Goal: Task Accomplishment & Management: Use online tool/utility

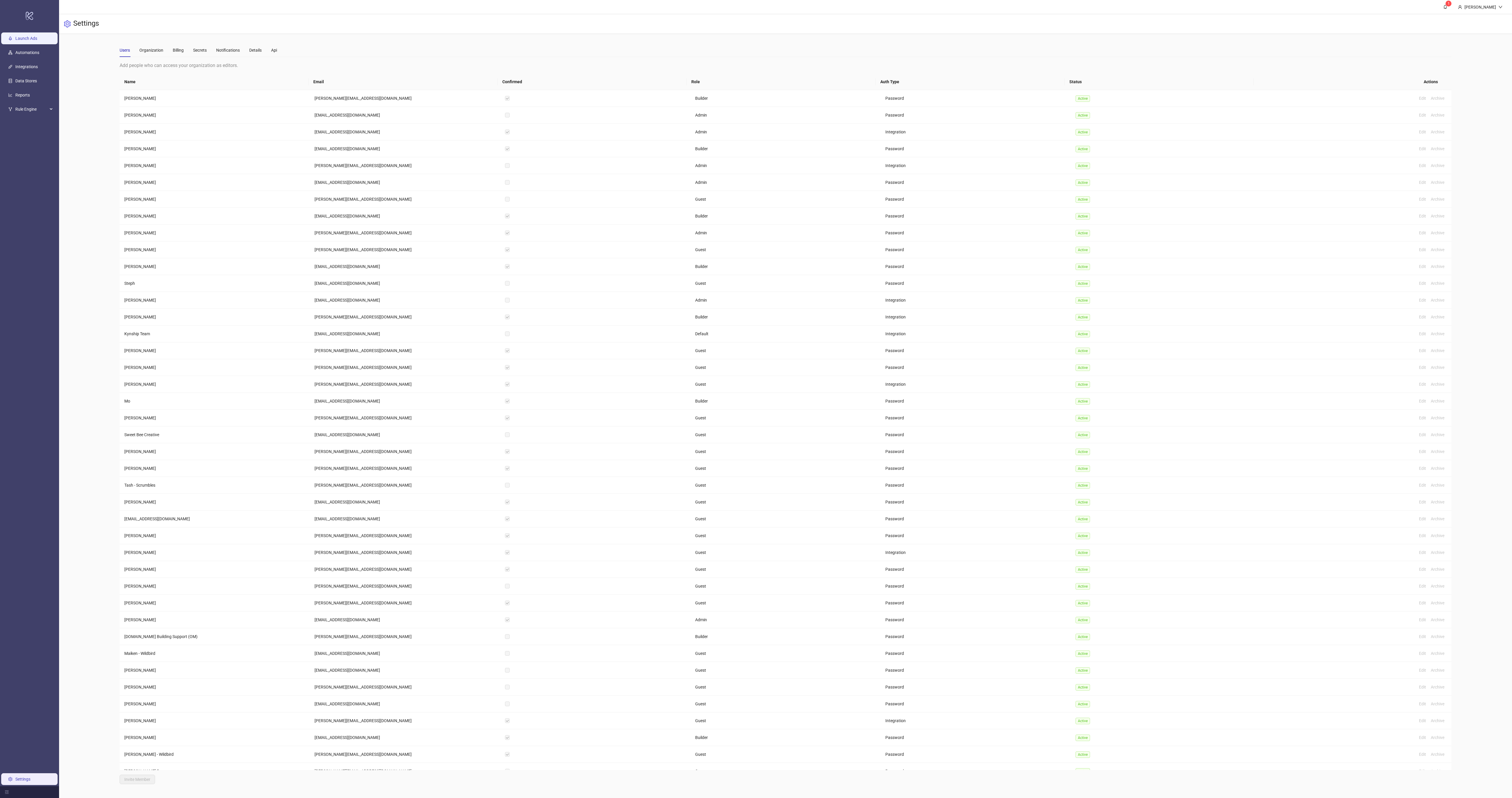
click at [29, 36] on link "Launch Ads" at bounding box center [26, 38] width 22 height 5
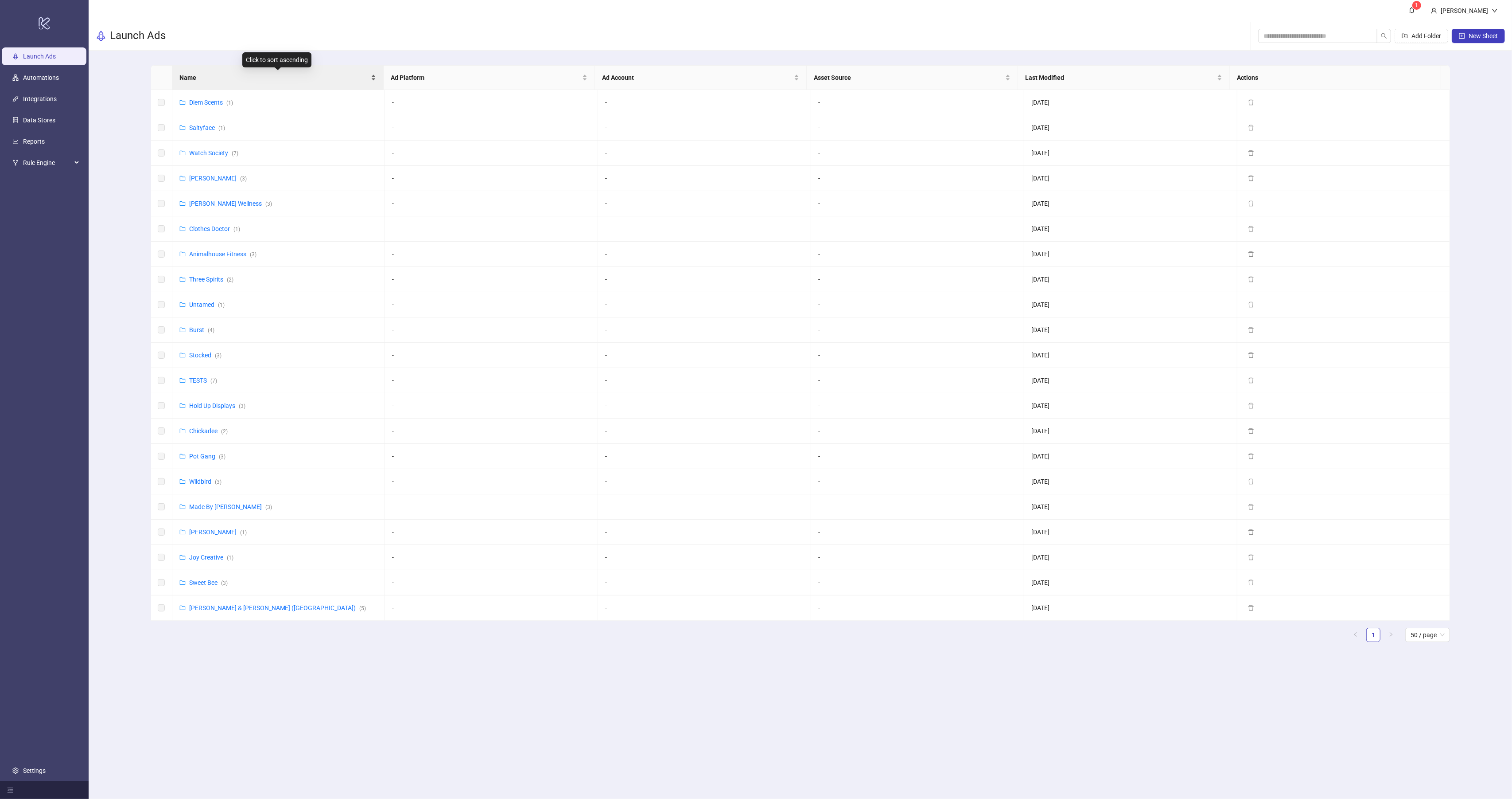
click at [187, 78] on span "Name" at bounding box center [274, 78] width 189 height 10
click at [1412, 34] on span "Add Folder" at bounding box center [1427, 36] width 30 height 7
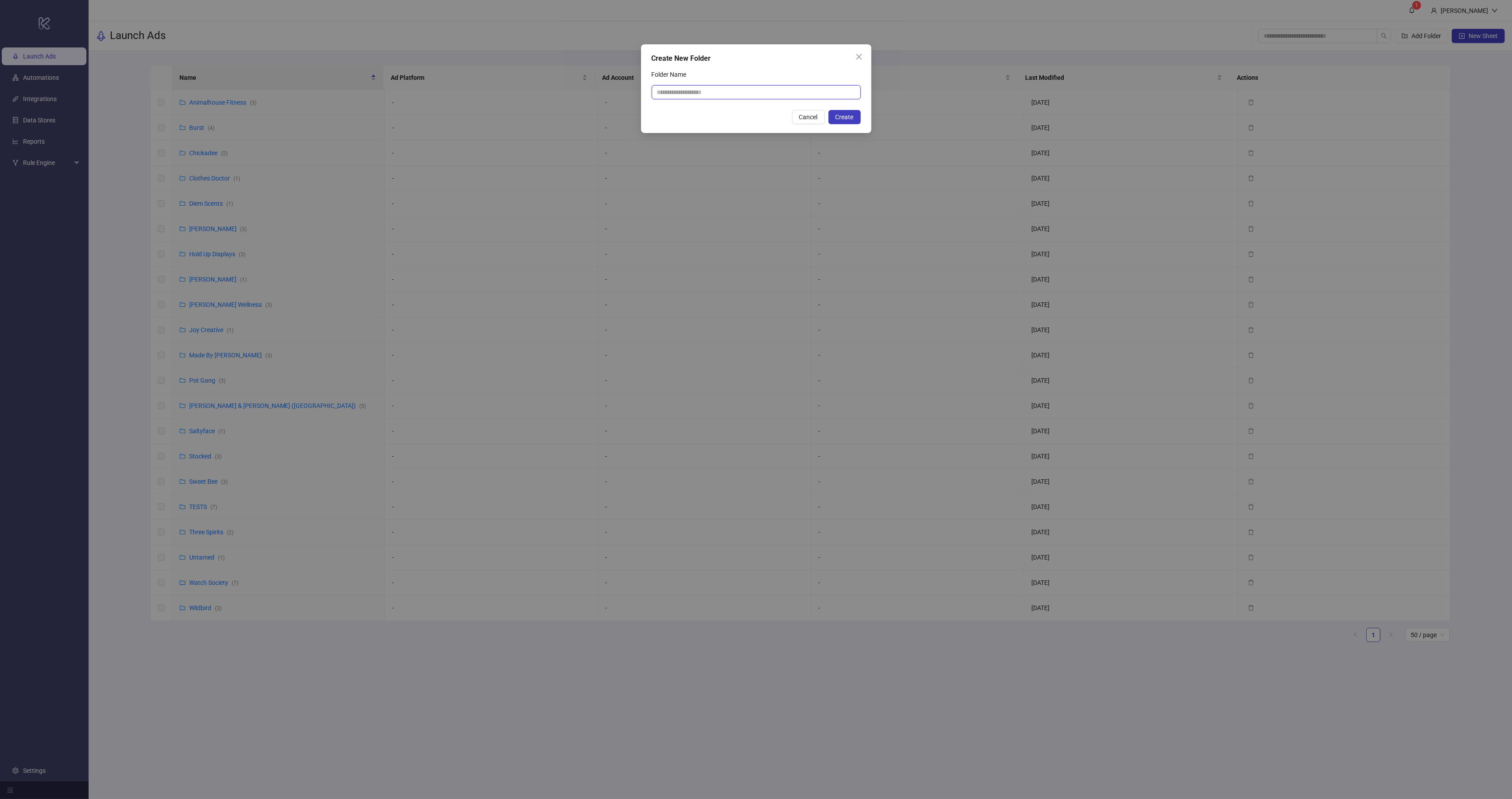
click at [726, 97] on input "Folder Name" at bounding box center [756, 92] width 209 height 14
type input "*****"
click at [844, 115] on span "Create" at bounding box center [845, 117] width 18 height 7
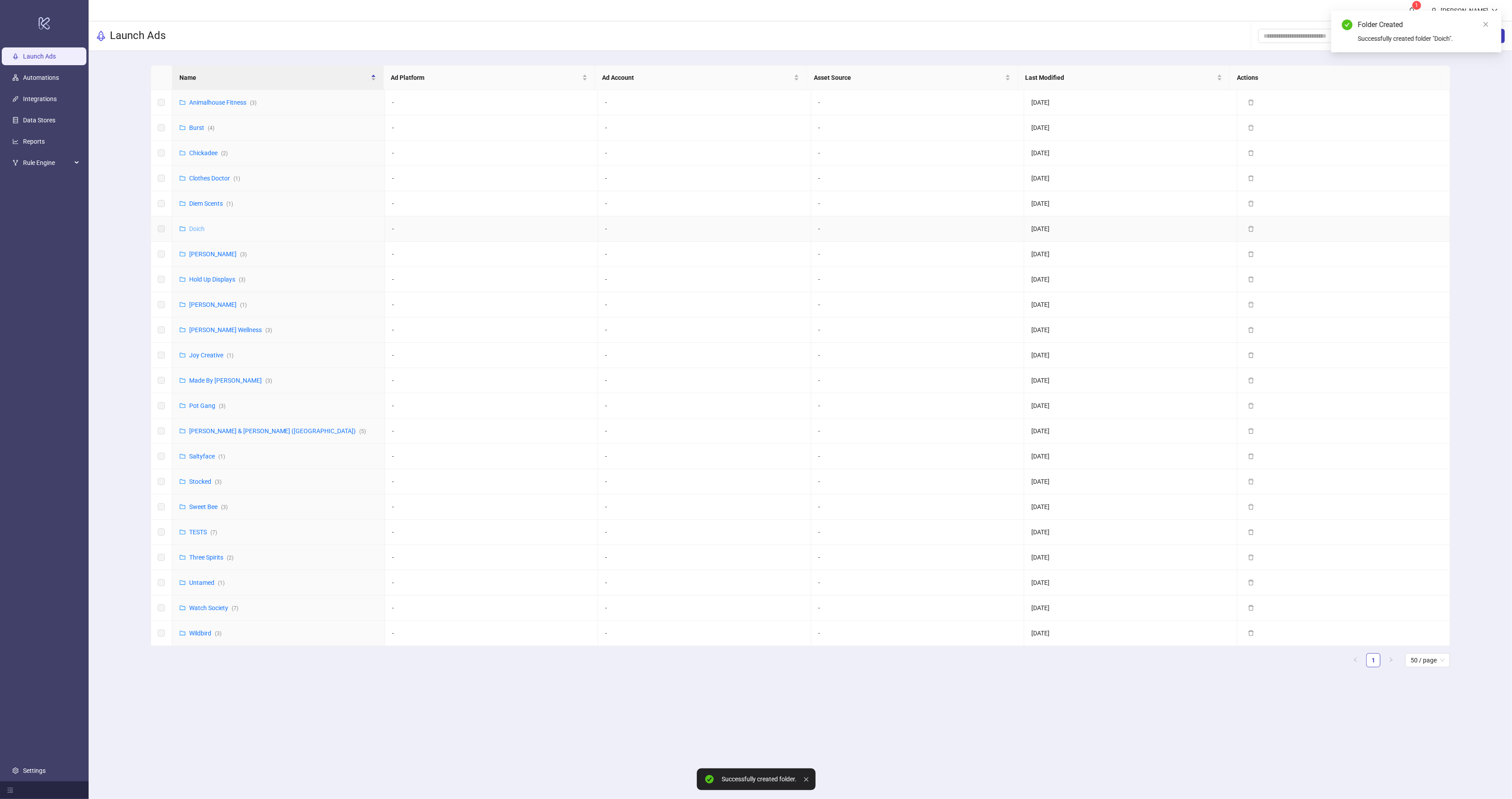
click at [199, 229] on link "Doich" at bounding box center [197, 229] width 16 height 7
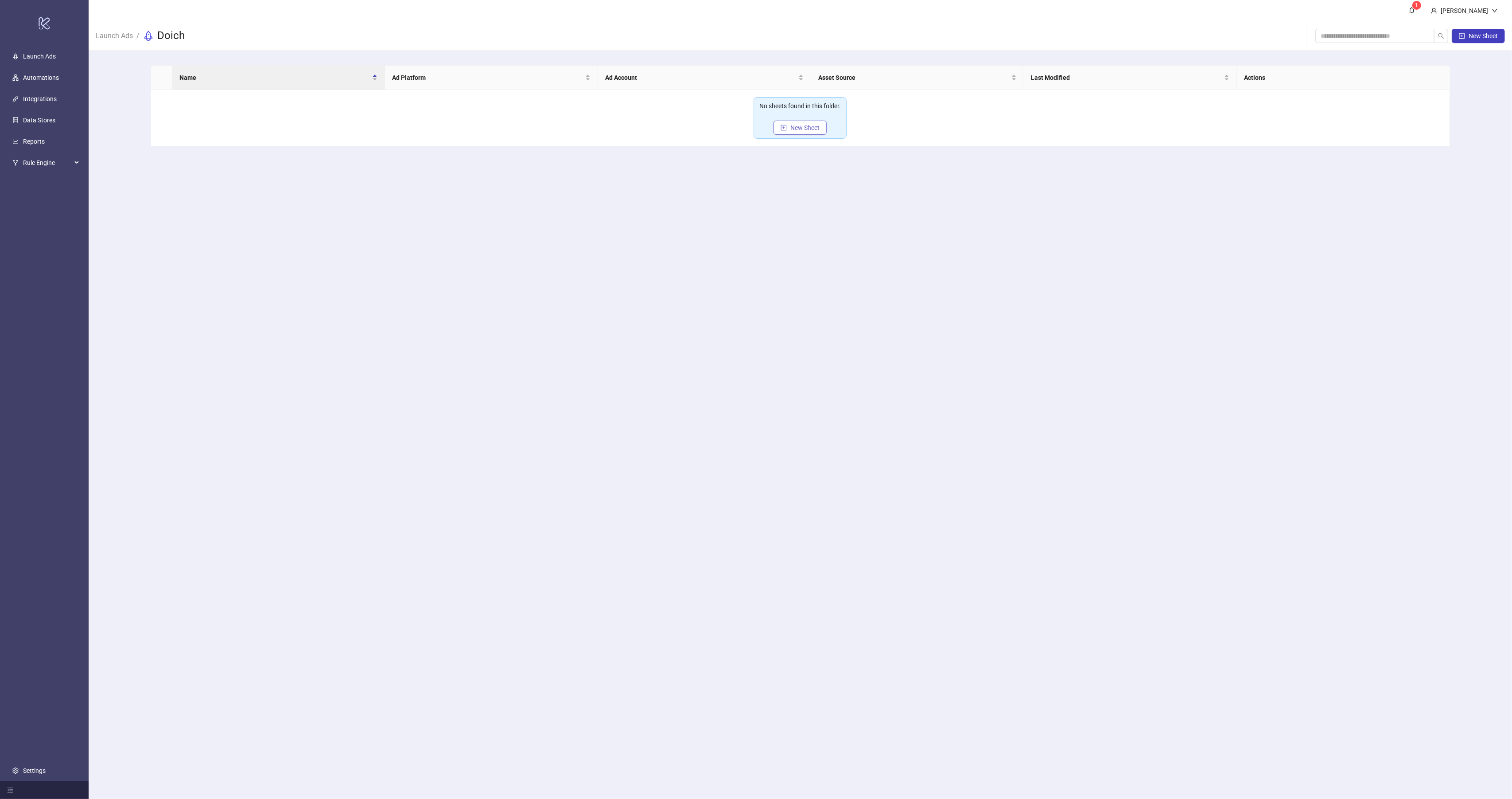
click at [809, 129] on span "New Sheet" at bounding box center [805, 128] width 29 height 7
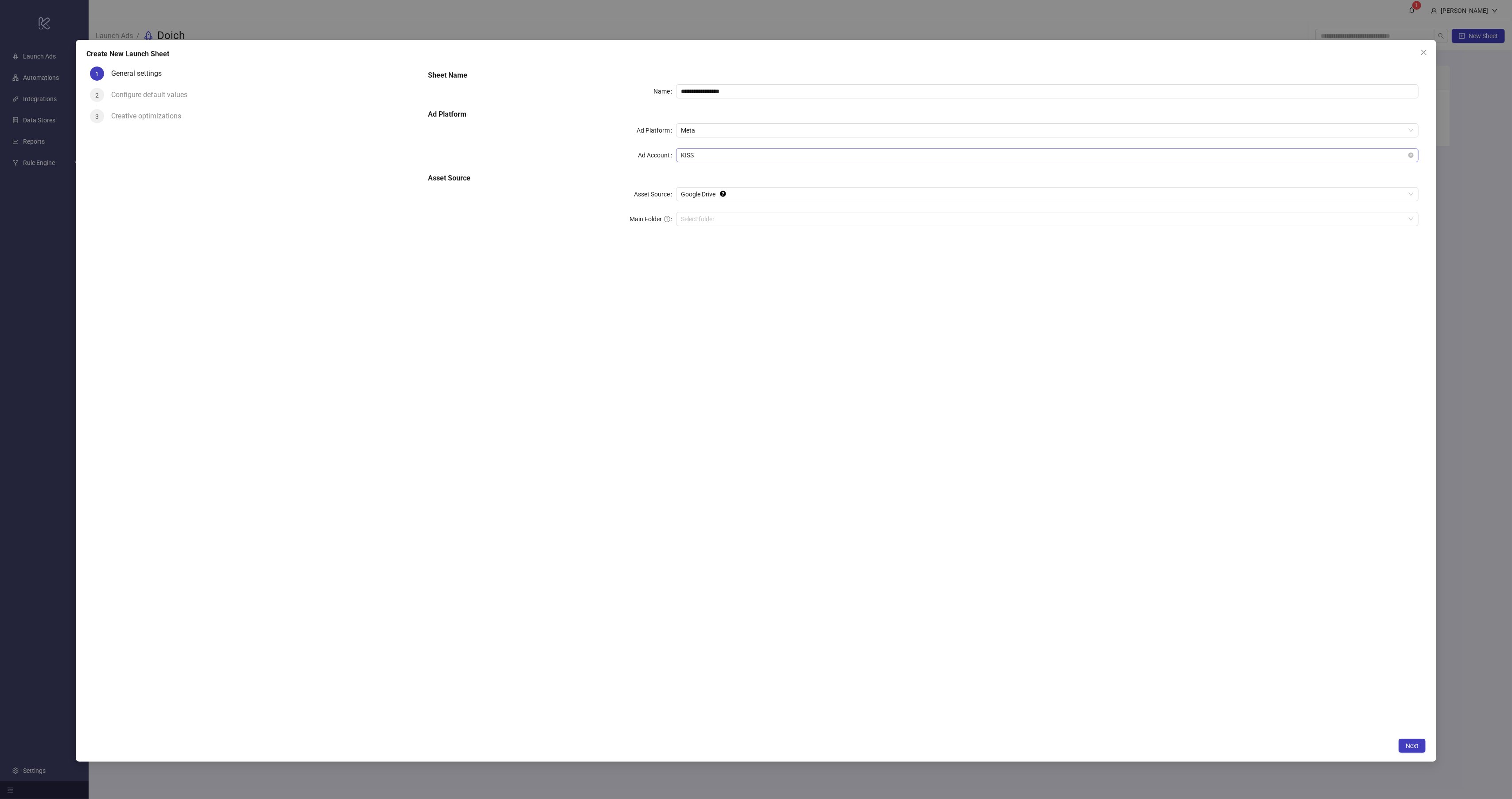
click at [706, 153] on span "KISS" at bounding box center [1048, 155] width 733 height 13
type input "*****"
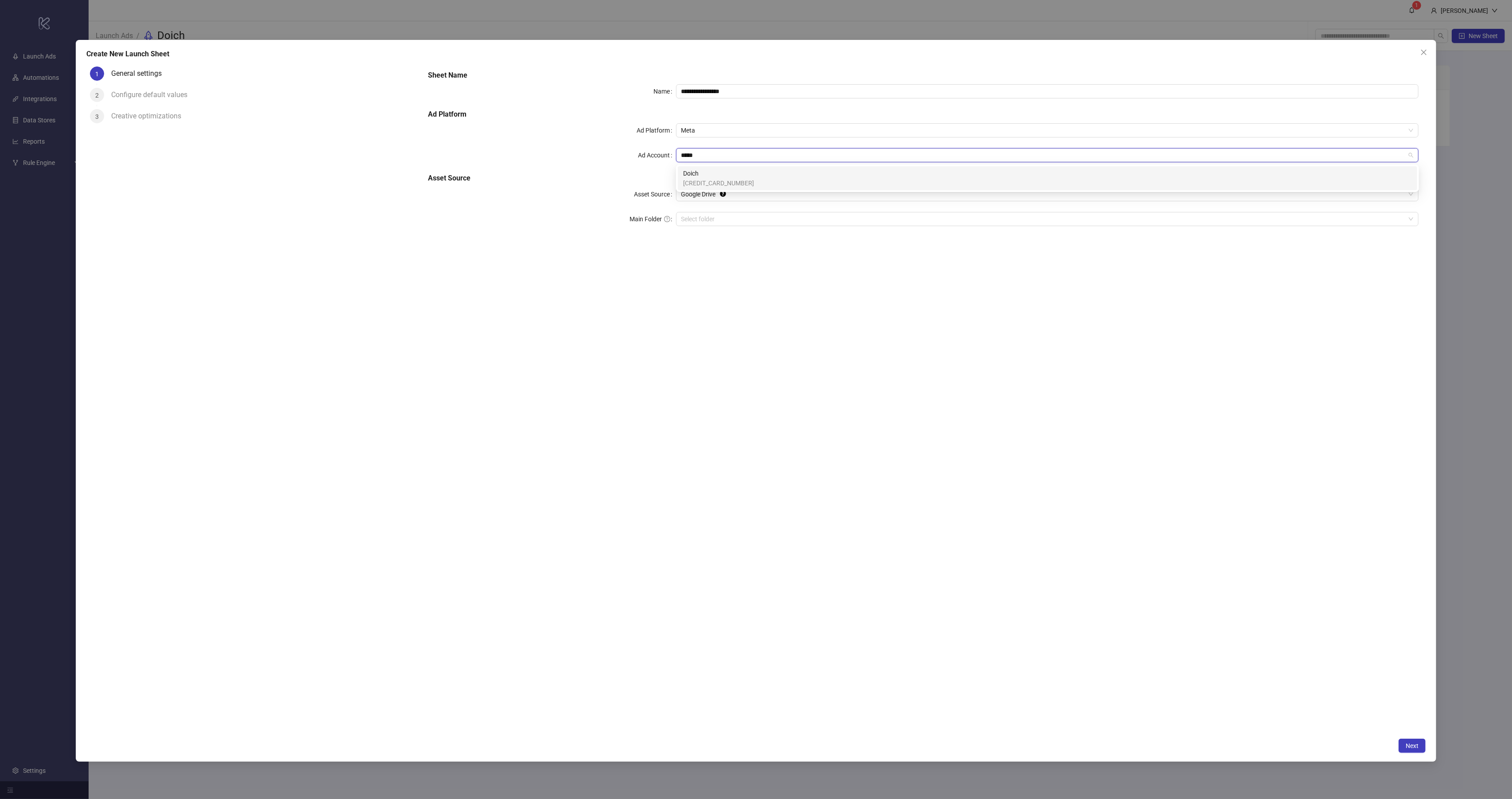
click at [704, 174] on span "Doich" at bounding box center [719, 173] width 70 height 10
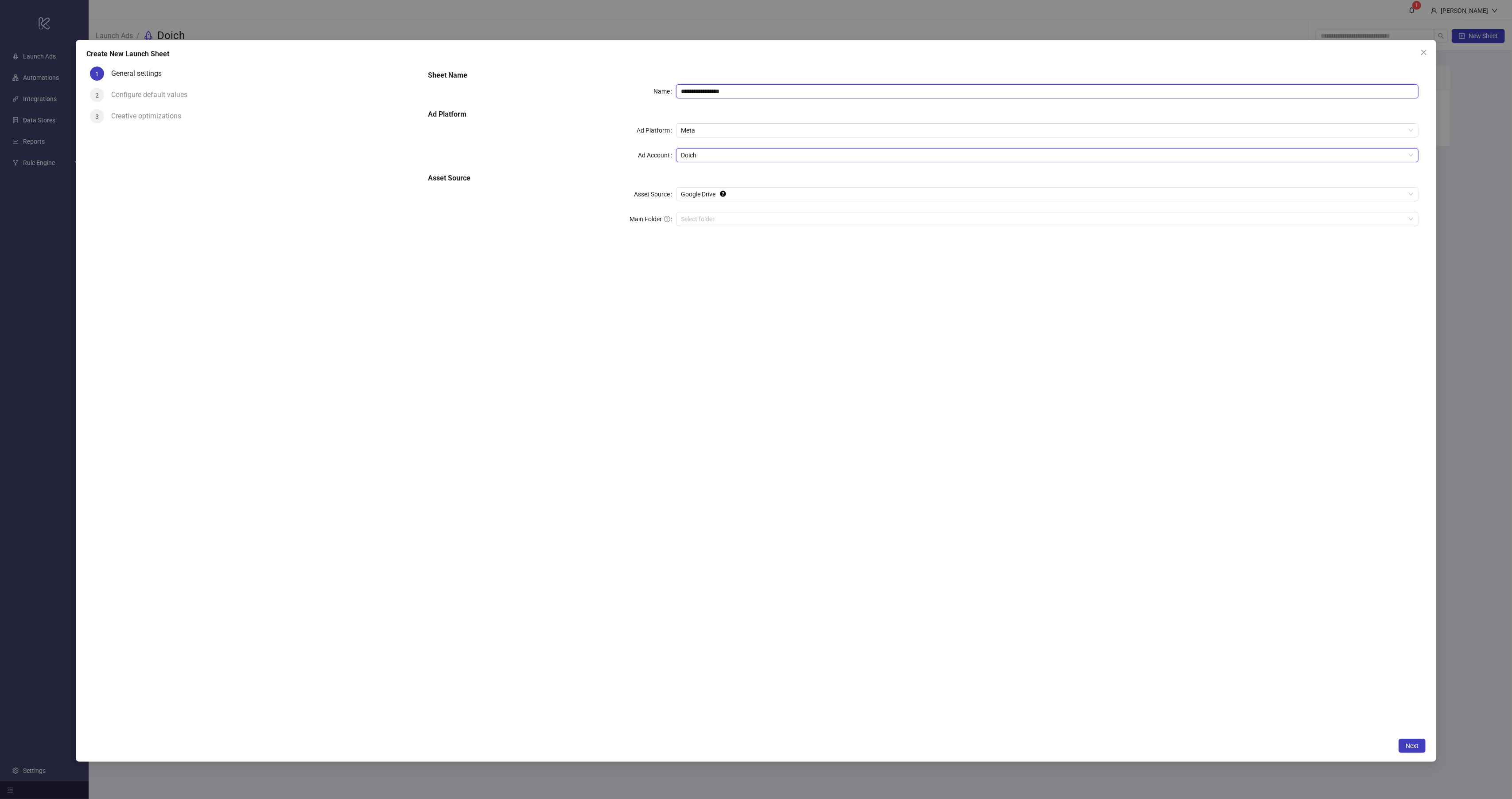
click at [694, 88] on input "**********" at bounding box center [1048, 92] width 743 height 14
click at [692, 89] on input "**********" at bounding box center [1048, 92] width 743 height 14
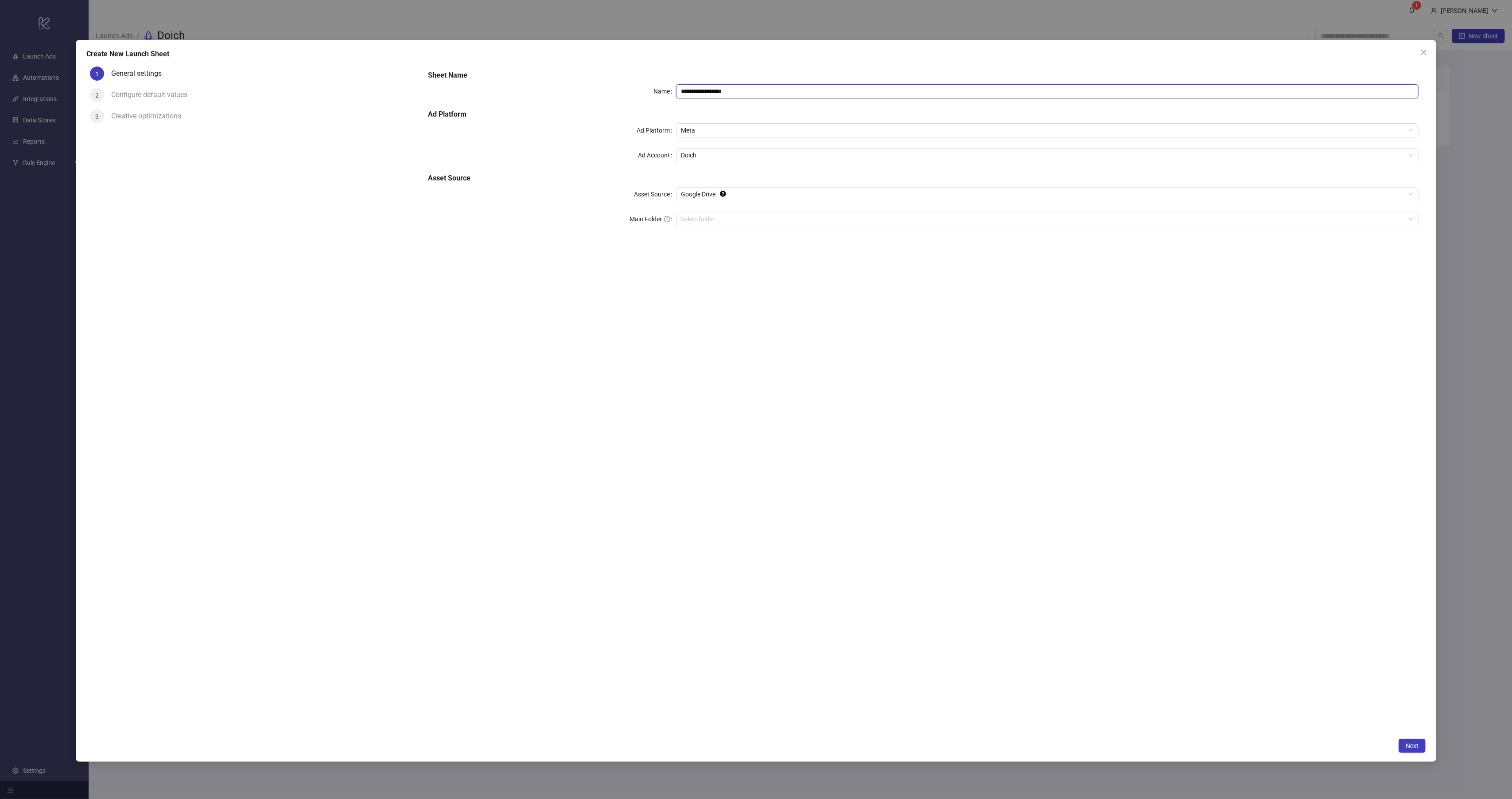
click at [774, 93] on input "**********" at bounding box center [1048, 92] width 743 height 14
type input "**********"
click at [697, 218] on input "Main Folder" at bounding box center [1044, 218] width 725 height 13
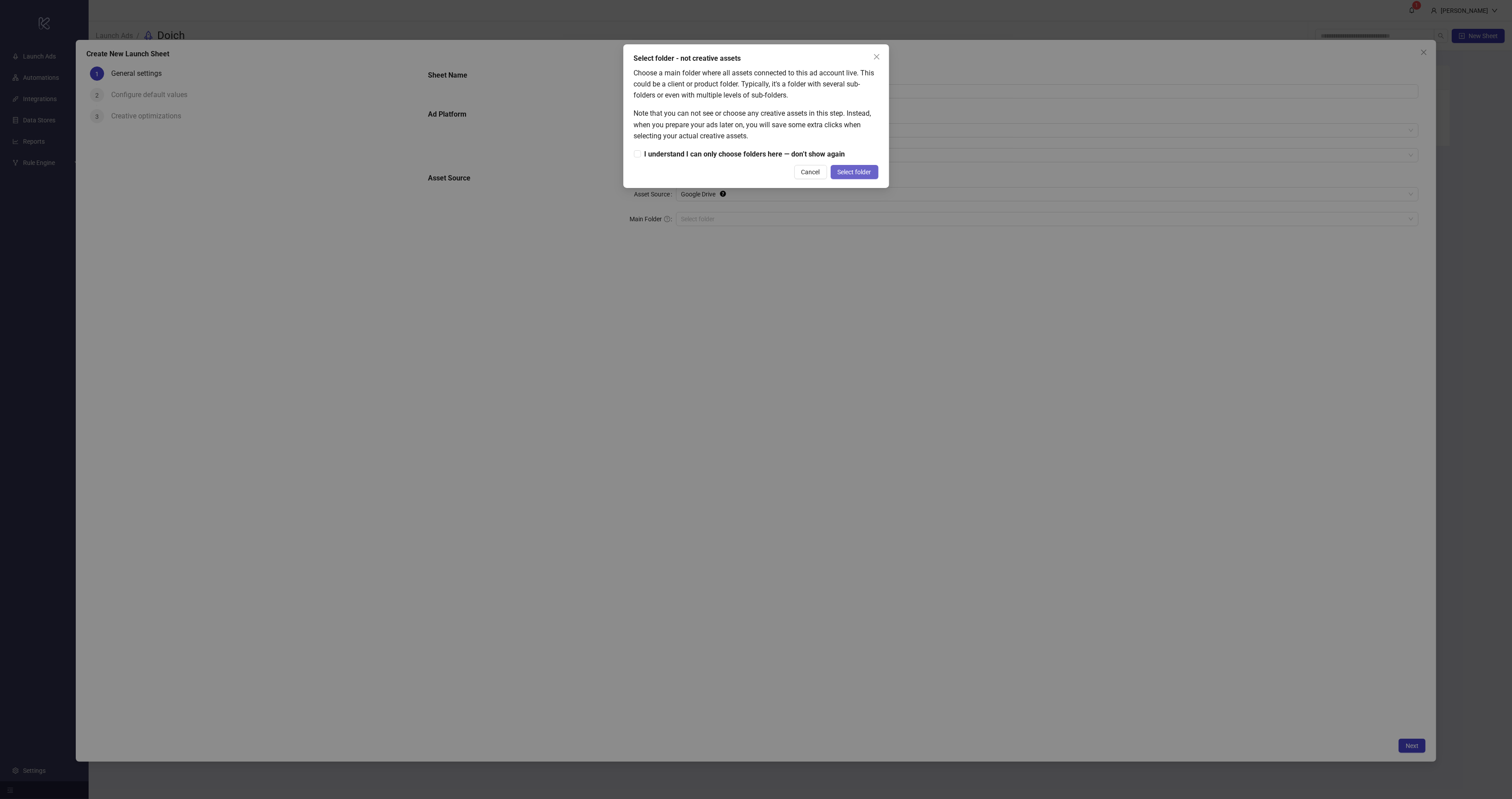
click at [856, 174] on span "Select folder" at bounding box center [854, 172] width 33 height 7
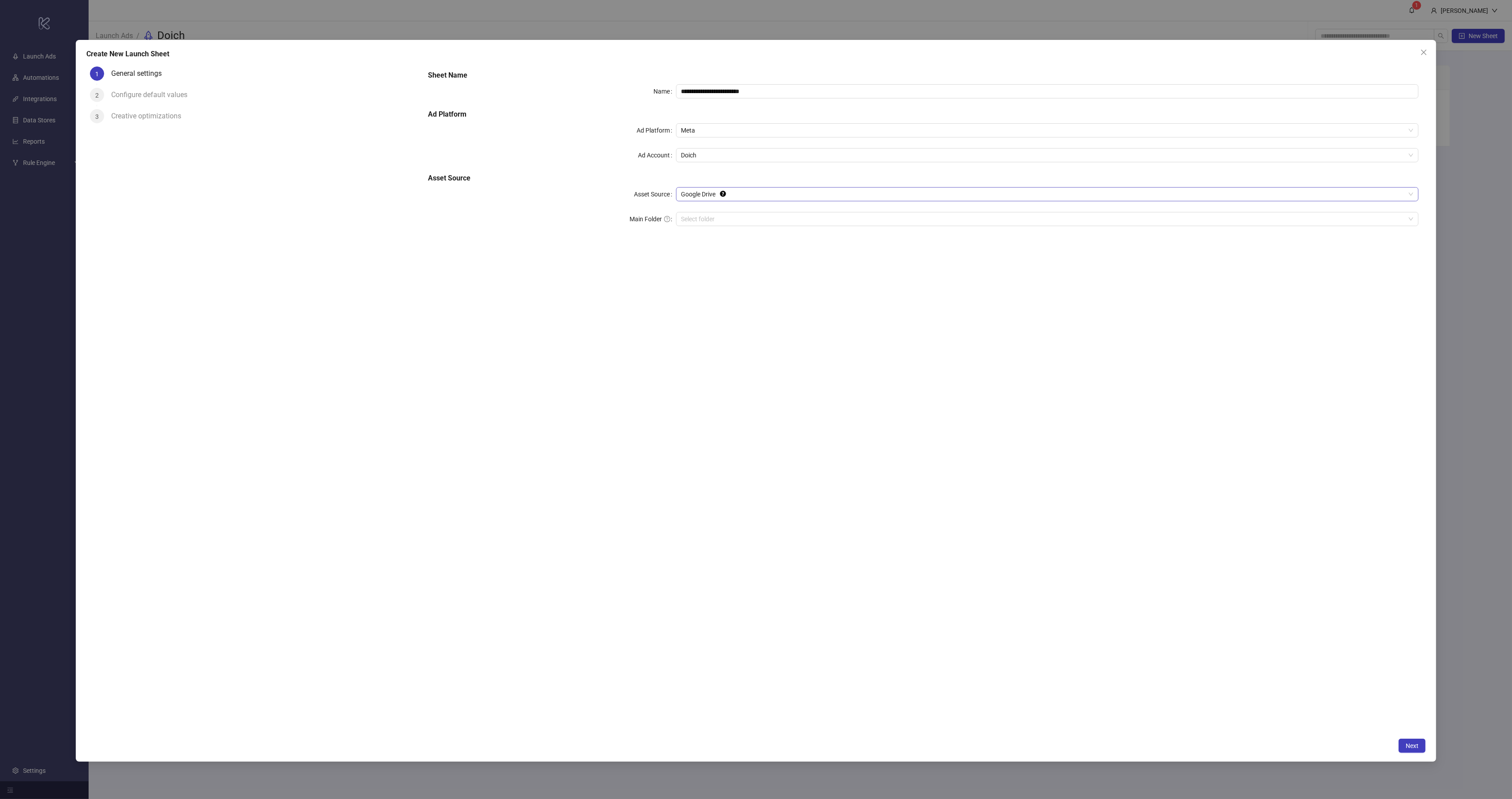
click at [749, 189] on span "Google Drive" at bounding box center [1048, 194] width 733 height 13
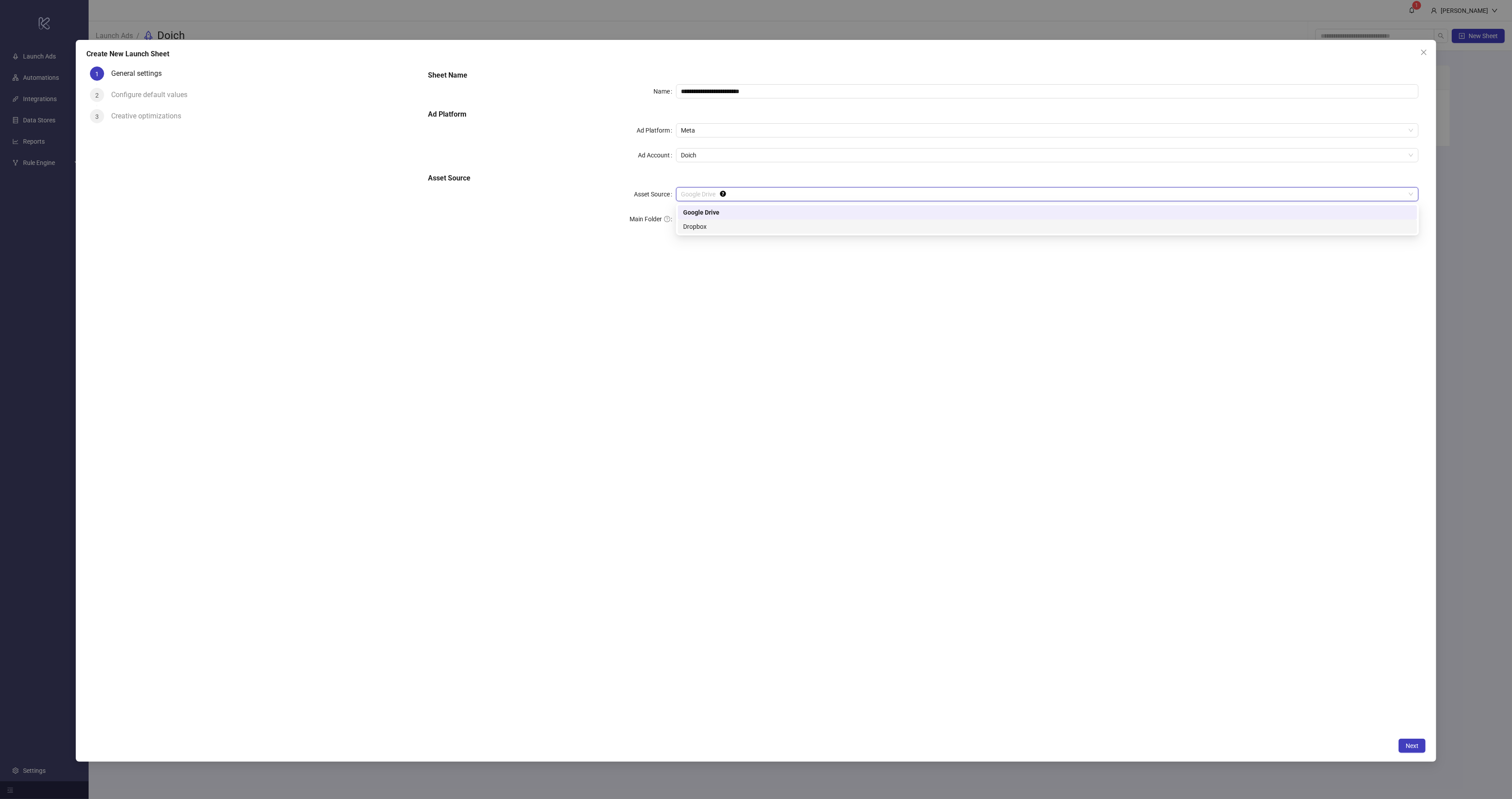
click at [733, 226] on div "Dropbox" at bounding box center [1048, 226] width 729 height 10
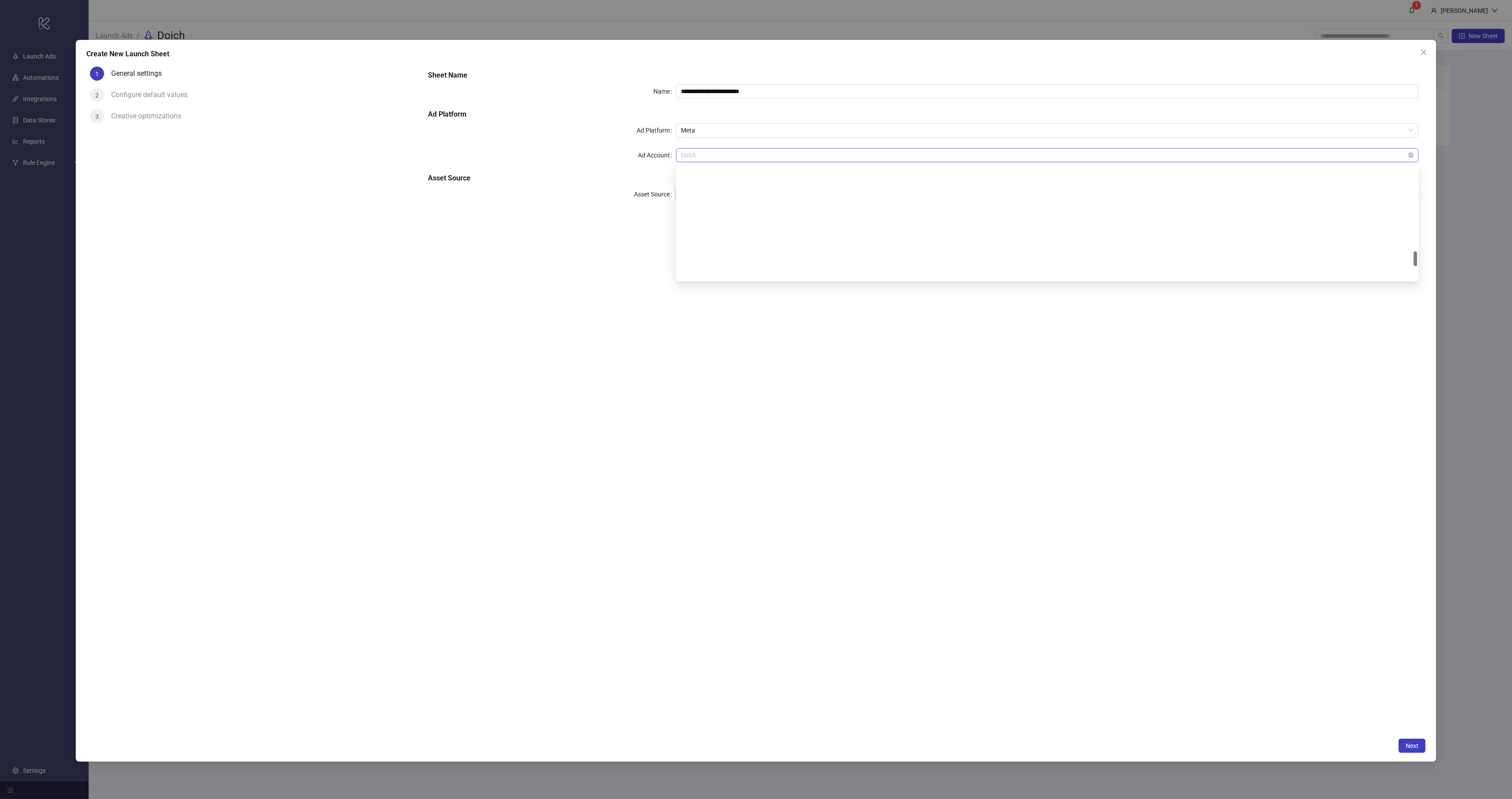
click at [713, 155] on span "Doich" at bounding box center [1048, 155] width 733 height 13
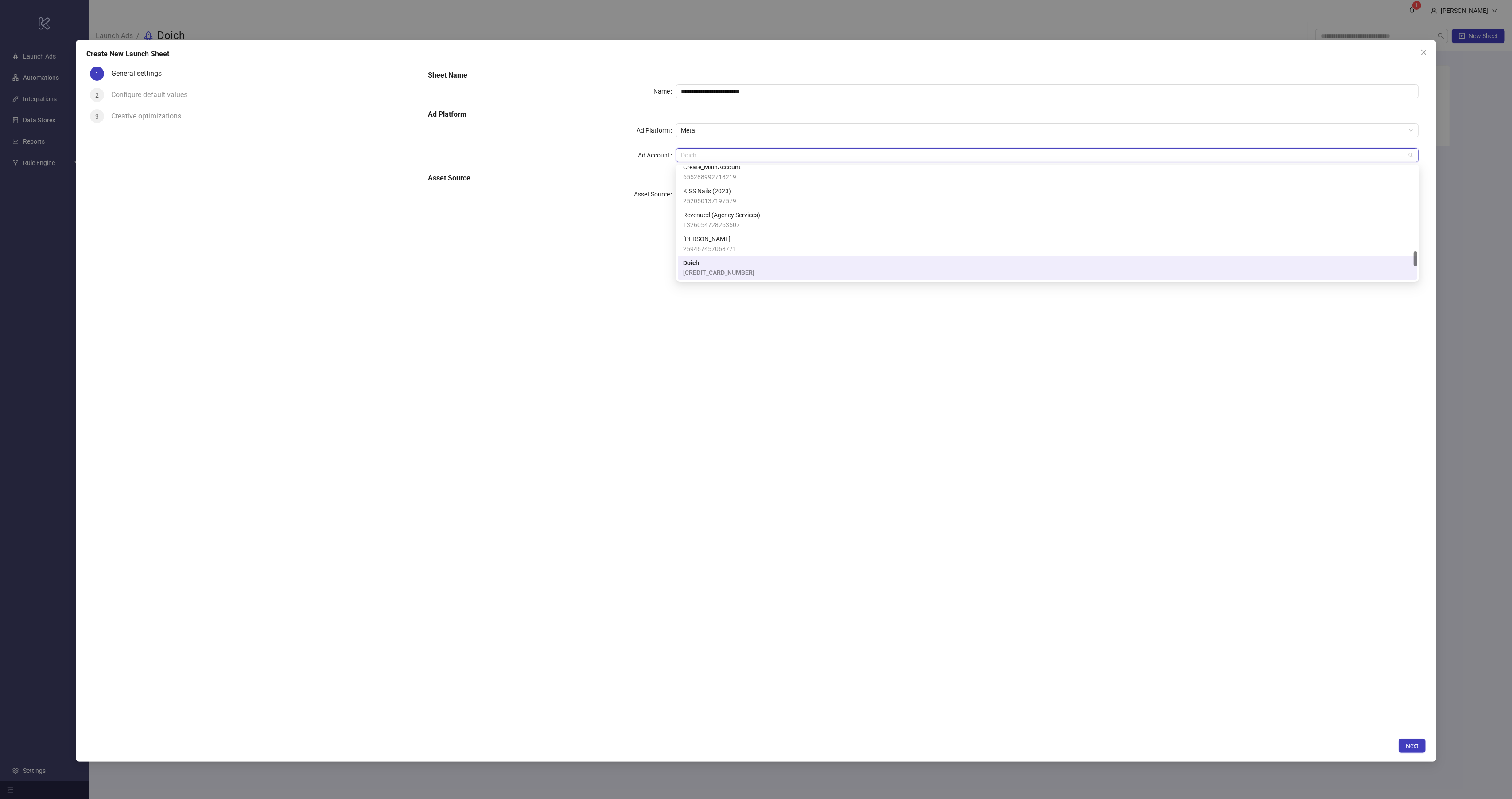
click at [712, 270] on span "[CREDIT_CARD_NUMBER]" at bounding box center [719, 272] width 71 height 10
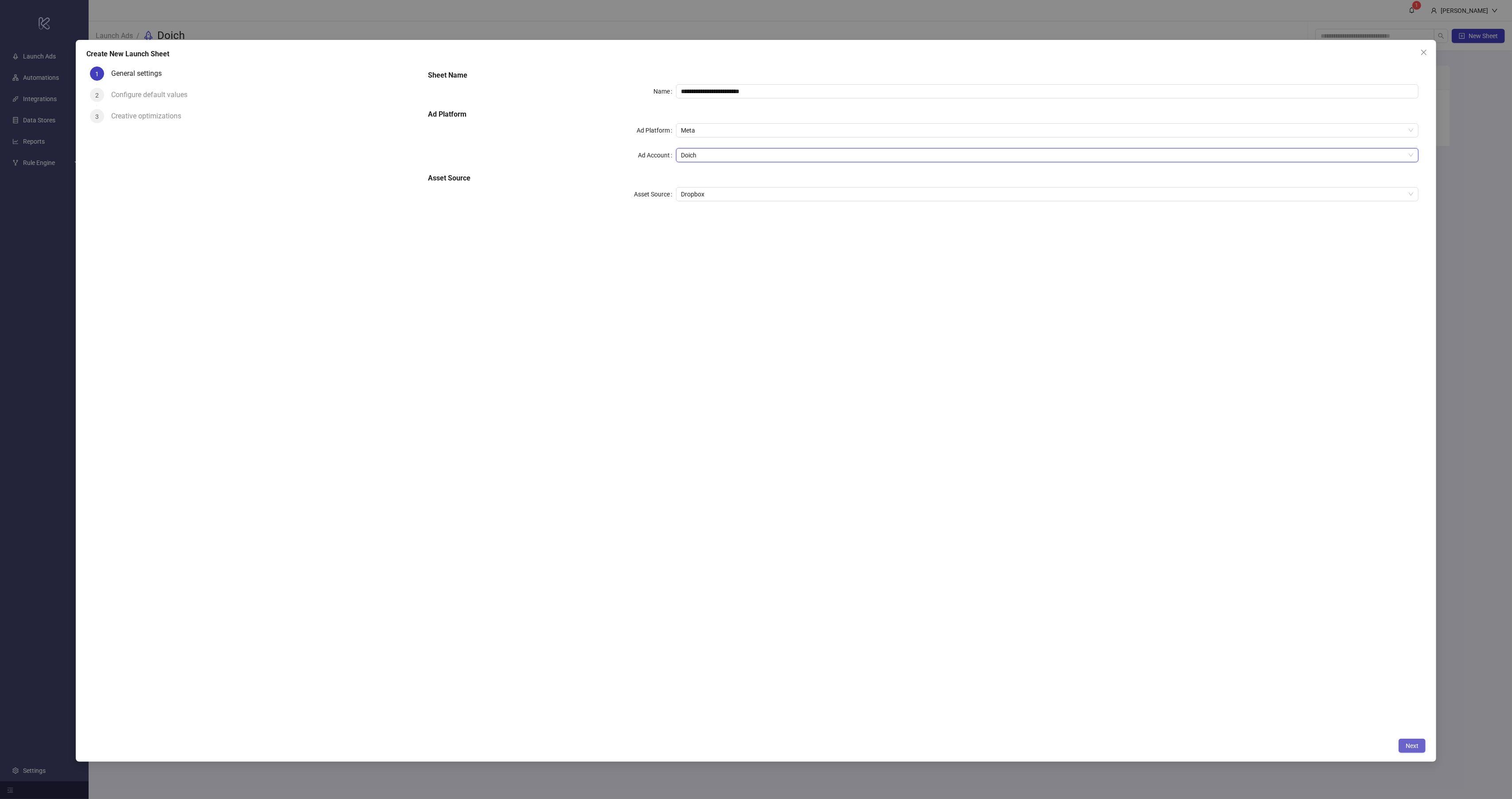
click at [1402, 745] on button "Next" at bounding box center [1412, 745] width 27 height 14
type input "**********"
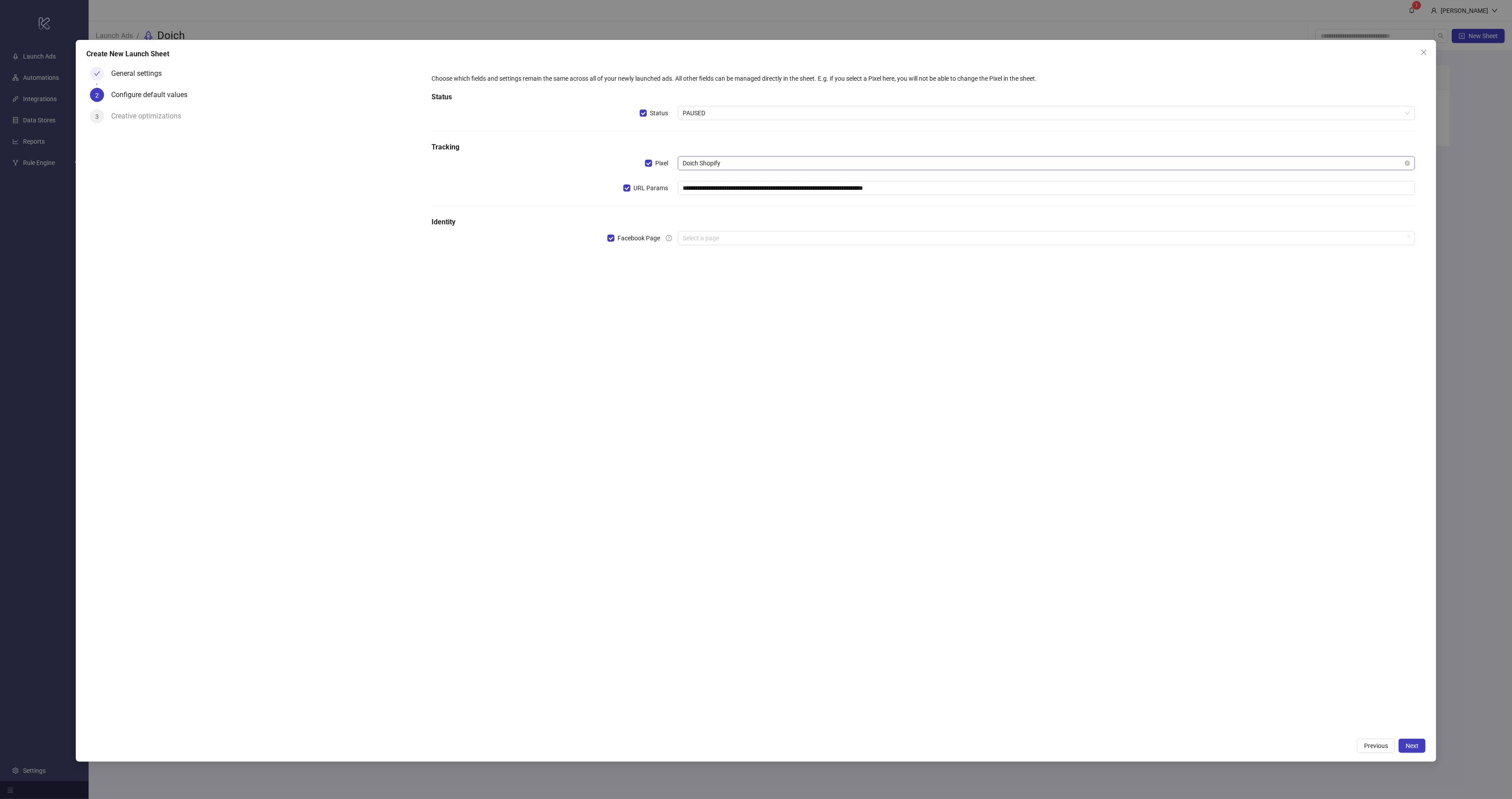
click at [730, 165] on span "Doich Shopify" at bounding box center [1047, 163] width 727 height 13
click at [719, 240] on input "search" at bounding box center [1043, 238] width 719 height 13
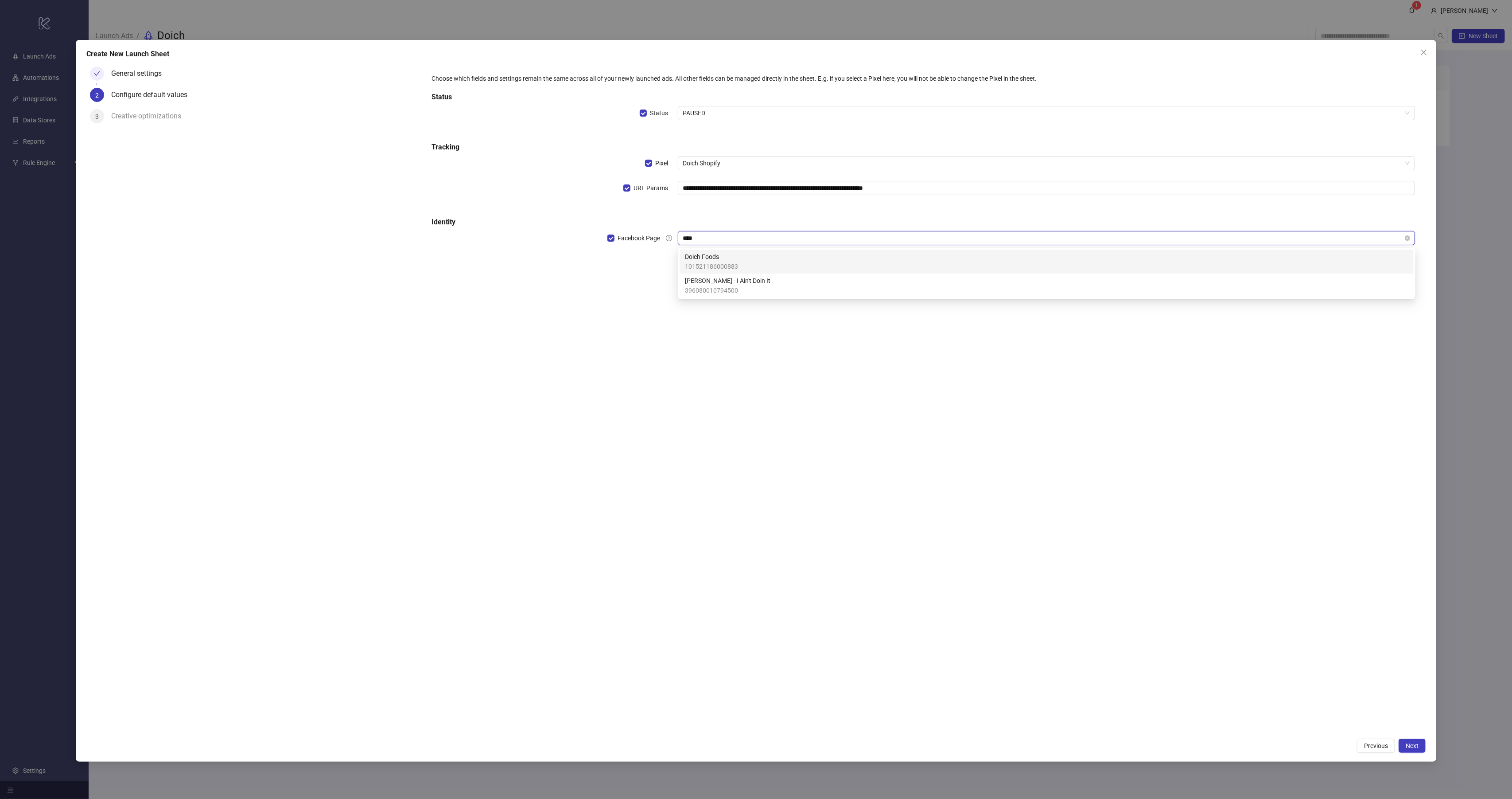
type input "*****"
click at [737, 263] on span "101521186000883" at bounding box center [712, 266] width 53 height 10
click at [726, 268] on input "search" at bounding box center [1043, 263] width 719 height 13
type input "*****"
click at [740, 280] on div "doichfoods" at bounding box center [1047, 281] width 724 height 10
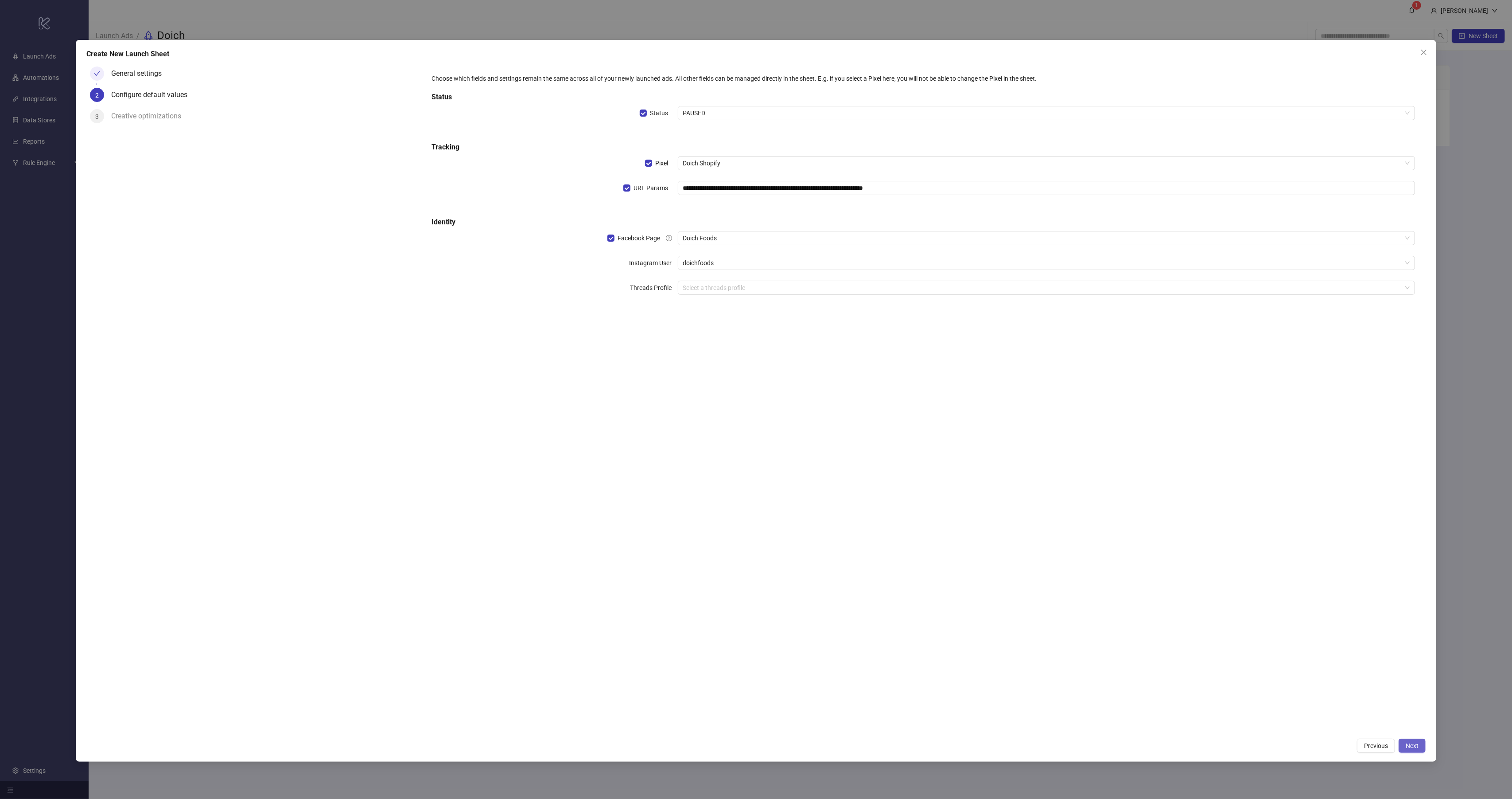
click at [1409, 747] on span "Next" at bounding box center [1412, 745] width 13 height 7
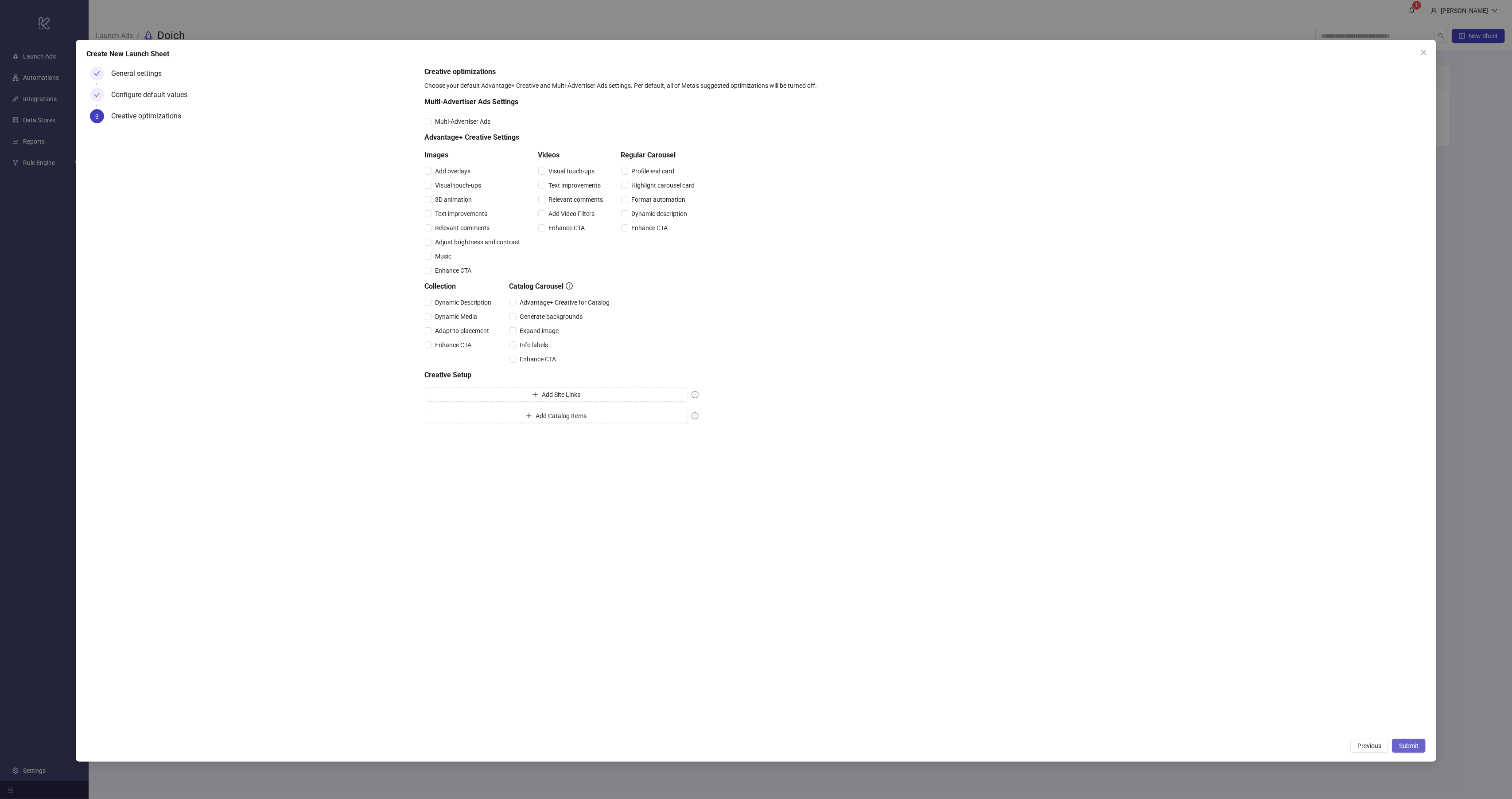
click at [1414, 747] on span "Submit" at bounding box center [1409, 745] width 19 height 7
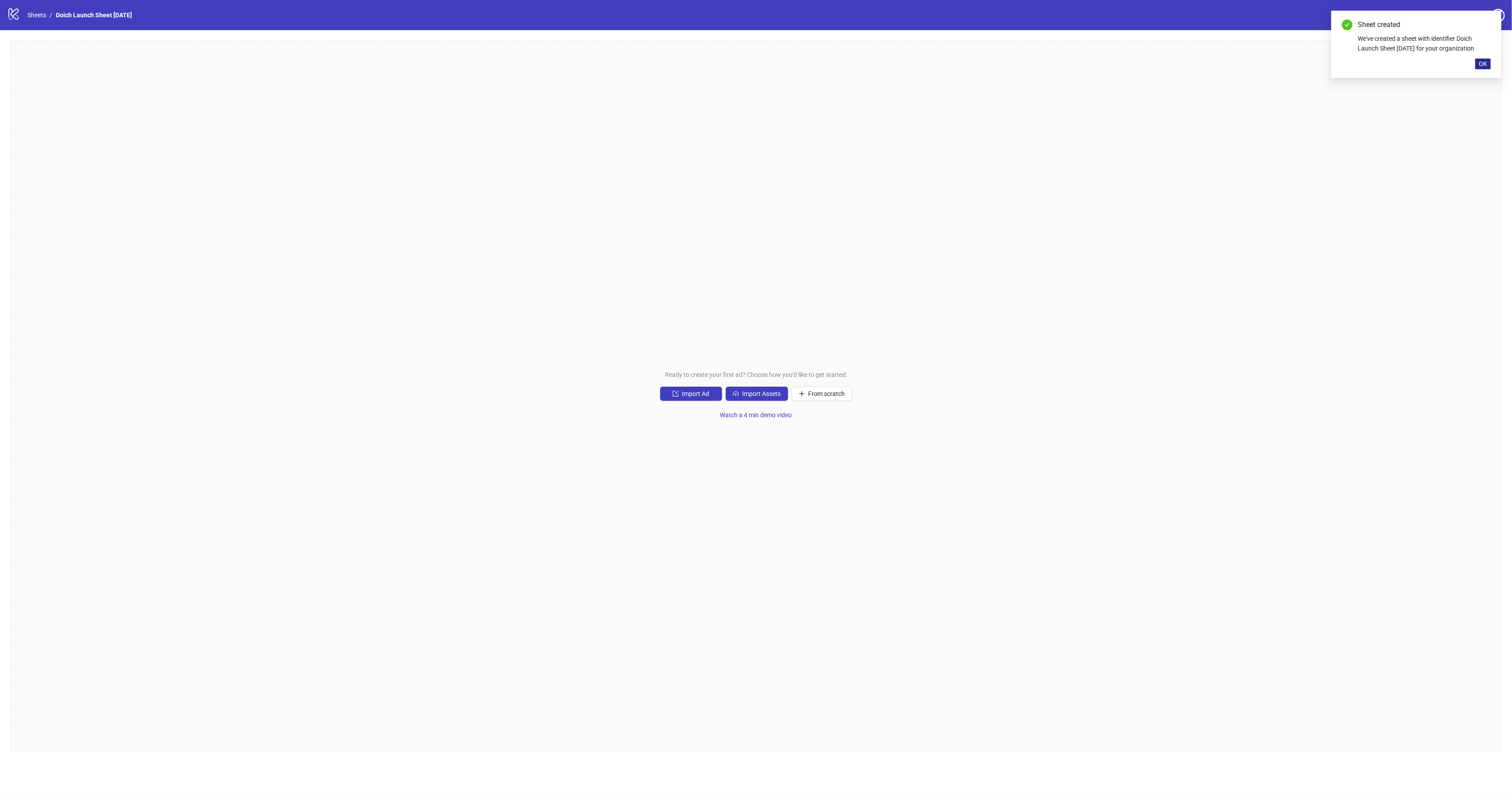
click at [1482, 64] on span "OK" at bounding box center [1483, 63] width 9 height 7
click at [758, 394] on span "Import Assets" at bounding box center [762, 394] width 39 height 7
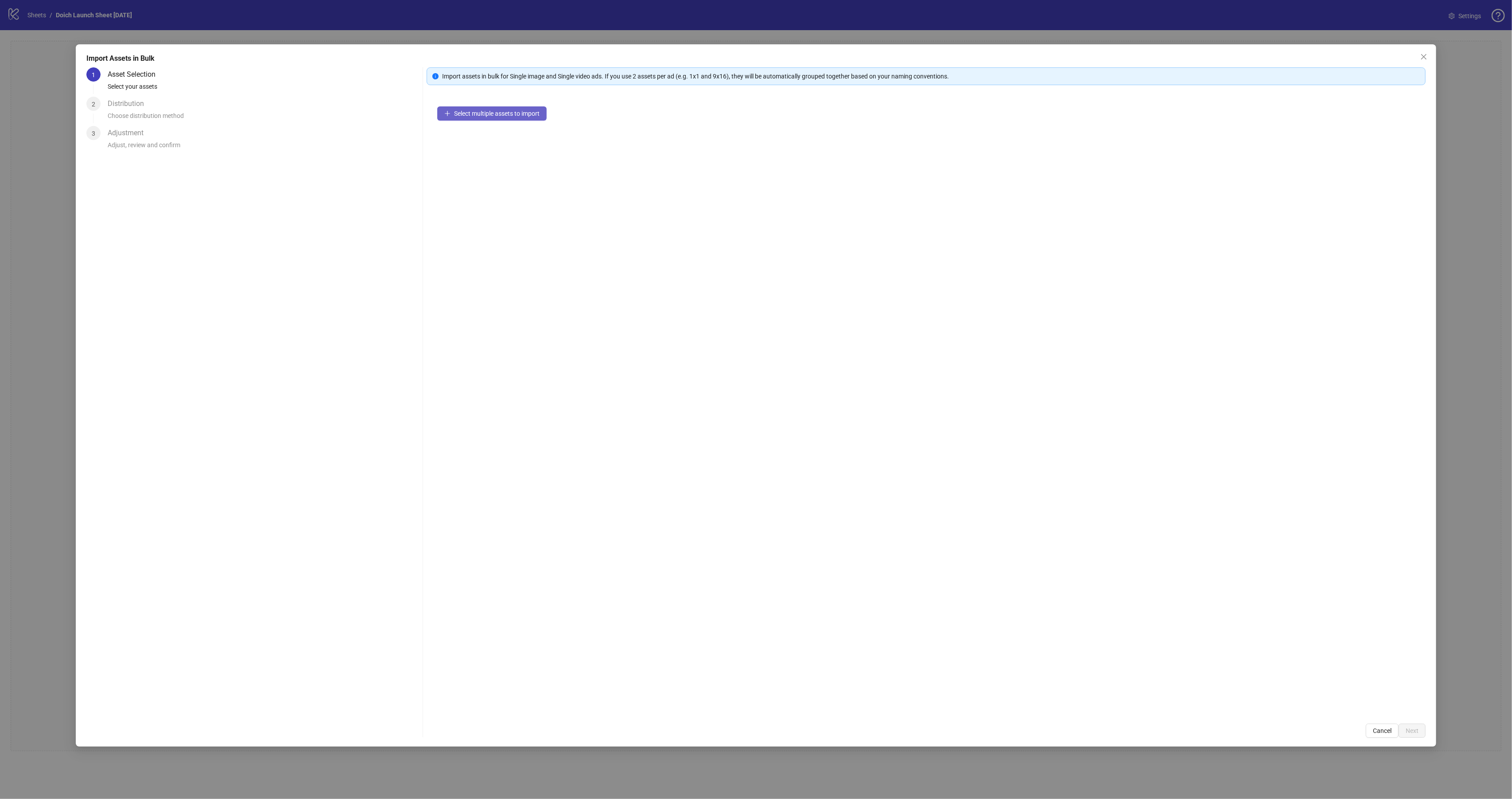
click at [486, 117] on button "Select multiple assets to import" at bounding box center [492, 114] width 109 height 14
click at [1407, 734] on button "Next" at bounding box center [1412, 730] width 27 height 14
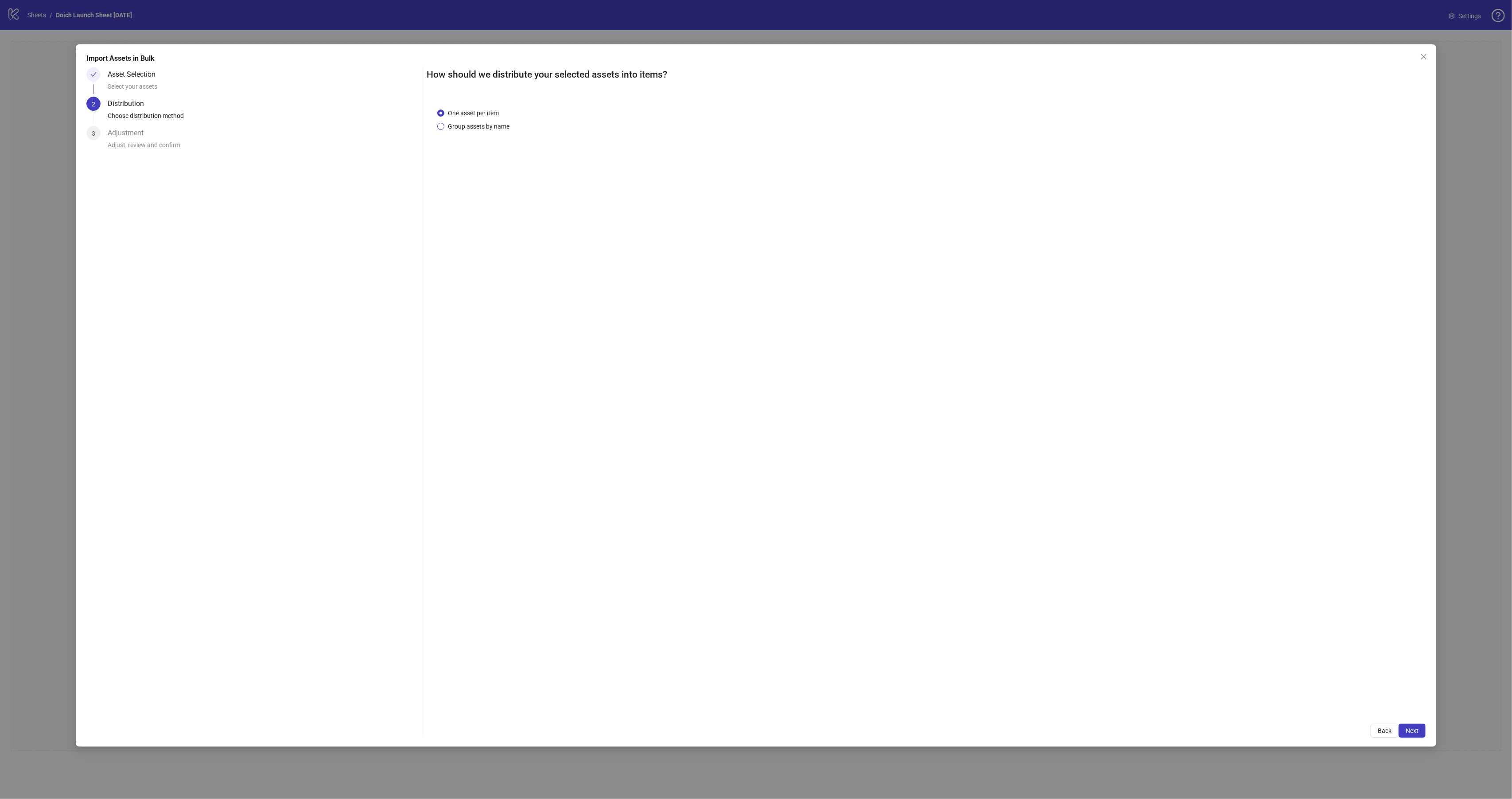
click at [469, 122] on span "Group assets by name" at bounding box center [479, 126] width 69 height 10
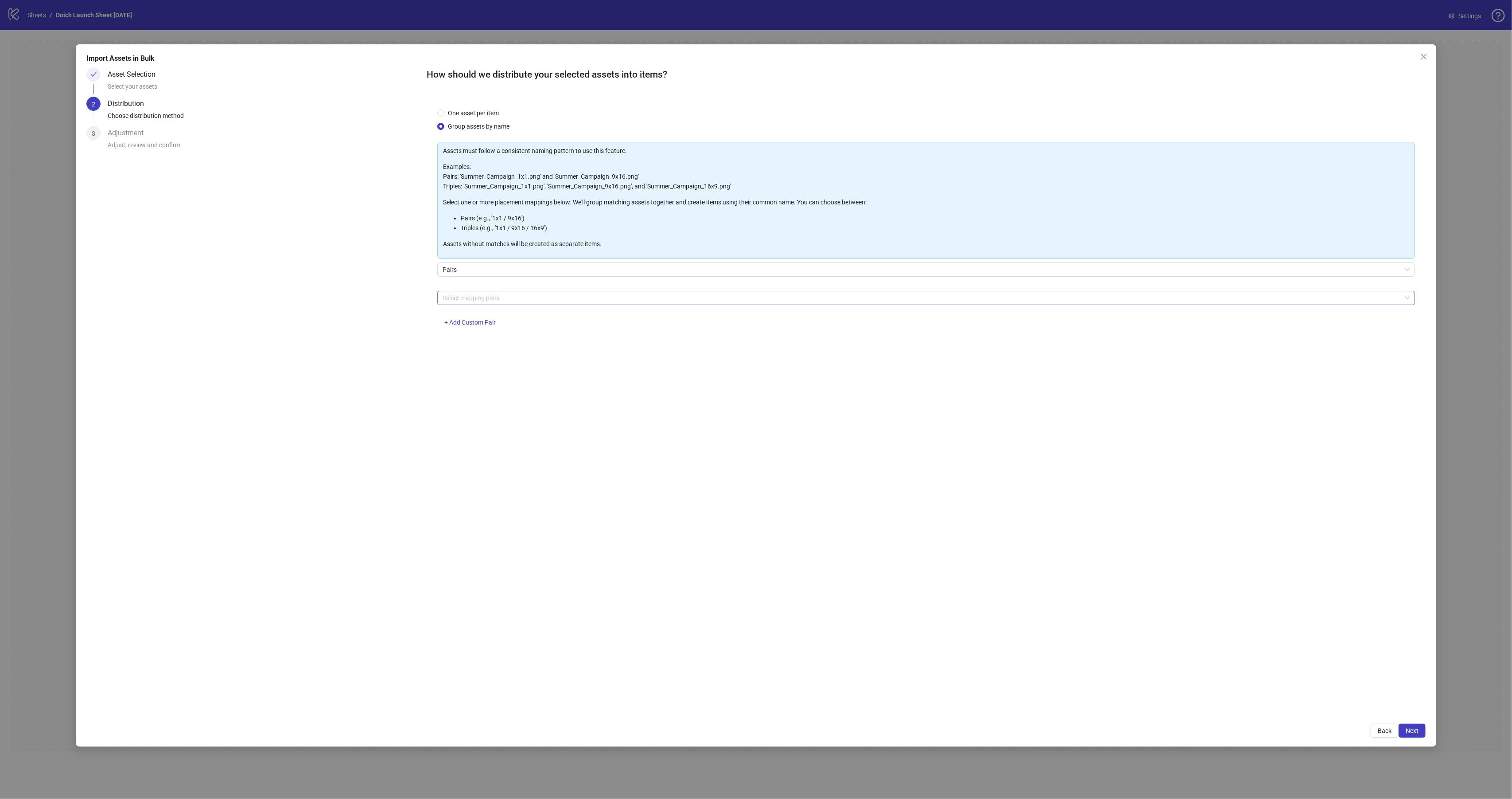
click at [473, 298] on div at bounding box center [922, 298] width 965 height 12
click at [486, 354] on div "1x1 / 9x16" at bounding box center [926, 358] width 963 height 10
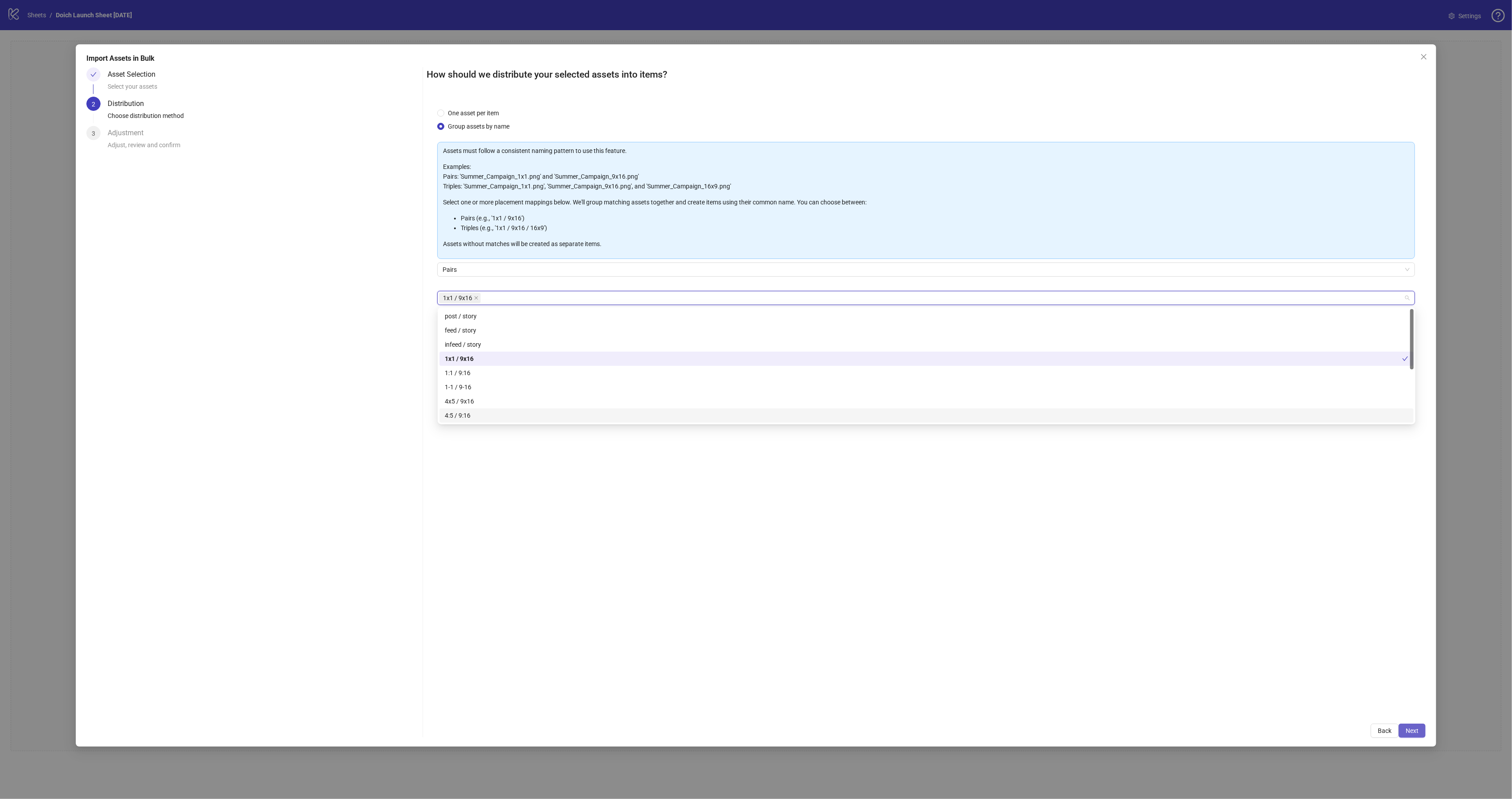
click at [1401, 731] on button "Next" at bounding box center [1412, 730] width 27 height 14
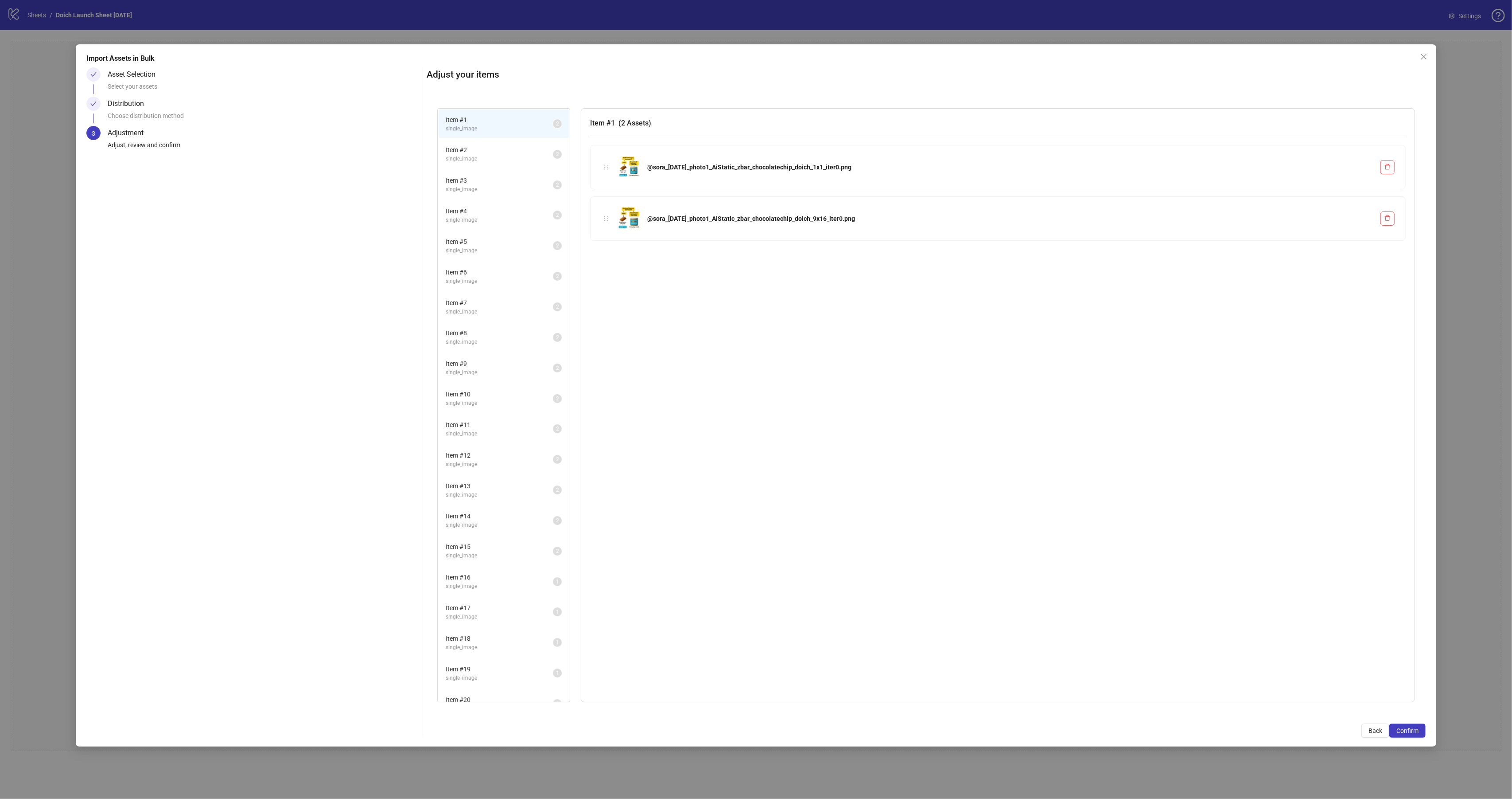
click at [481, 153] on span "Item # 2" at bounding box center [499, 150] width 107 height 10
click at [479, 189] on span "single_image" at bounding box center [499, 189] width 107 height 9
click at [476, 221] on span "single_image" at bounding box center [499, 220] width 107 height 9
click at [487, 256] on li "Item # 5 single_image 2" at bounding box center [504, 246] width 130 height 29
click at [483, 277] on span "single_image" at bounding box center [499, 281] width 107 height 9
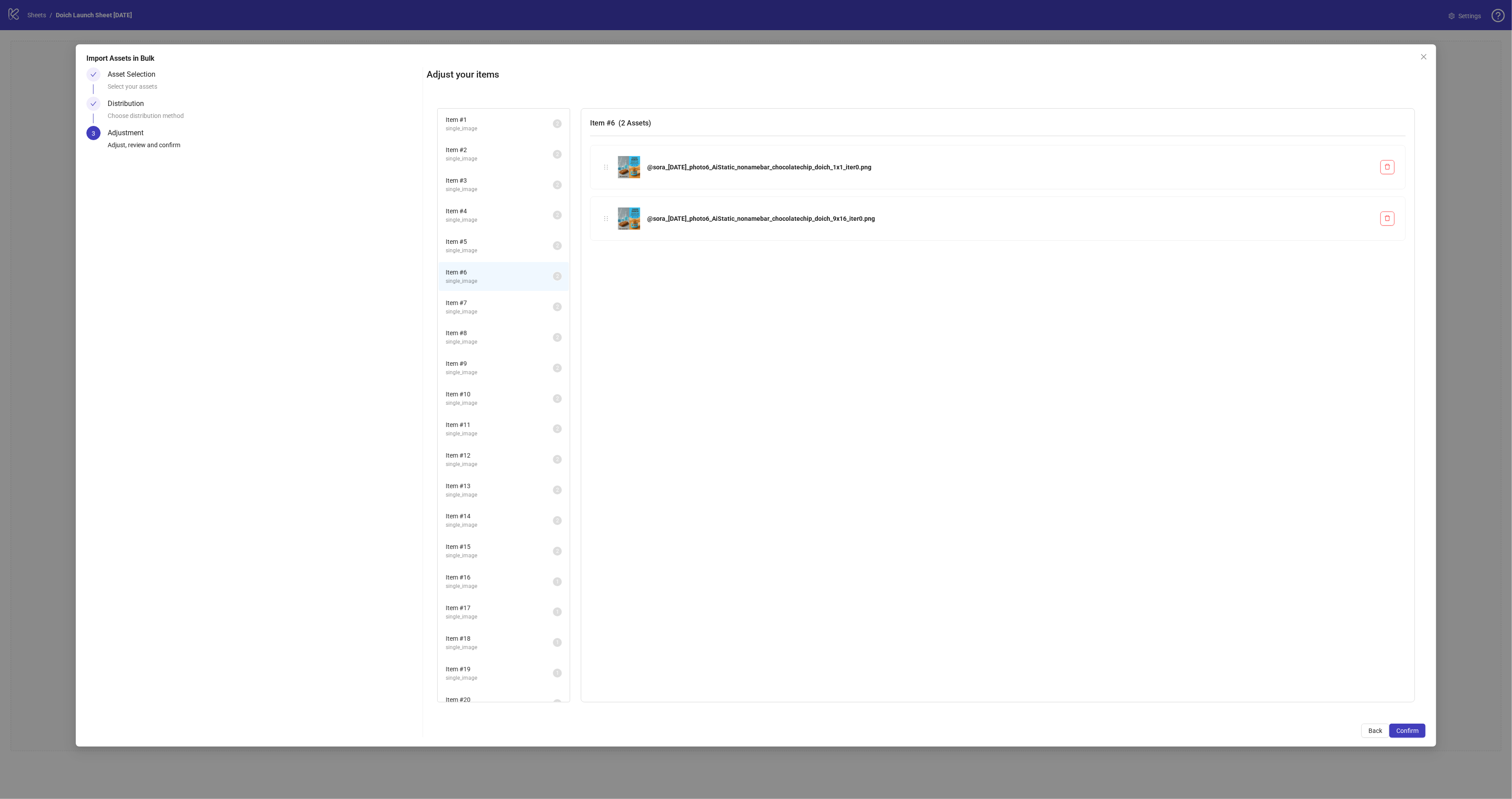
click at [476, 311] on span "single_image" at bounding box center [499, 312] width 107 height 9
click at [476, 330] on span "Item # 8" at bounding box center [499, 332] width 107 height 10
click at [476, 359] on span "Item # 9" at bounding box center [499, 363] width 107 height 10
click at [476, 389] on span "Item # 10" at bounding box center [499, 394] width 107 height 10
click at [472, 421] on span "Item # 11" at bounding box center [499, 424] width 107 height 10
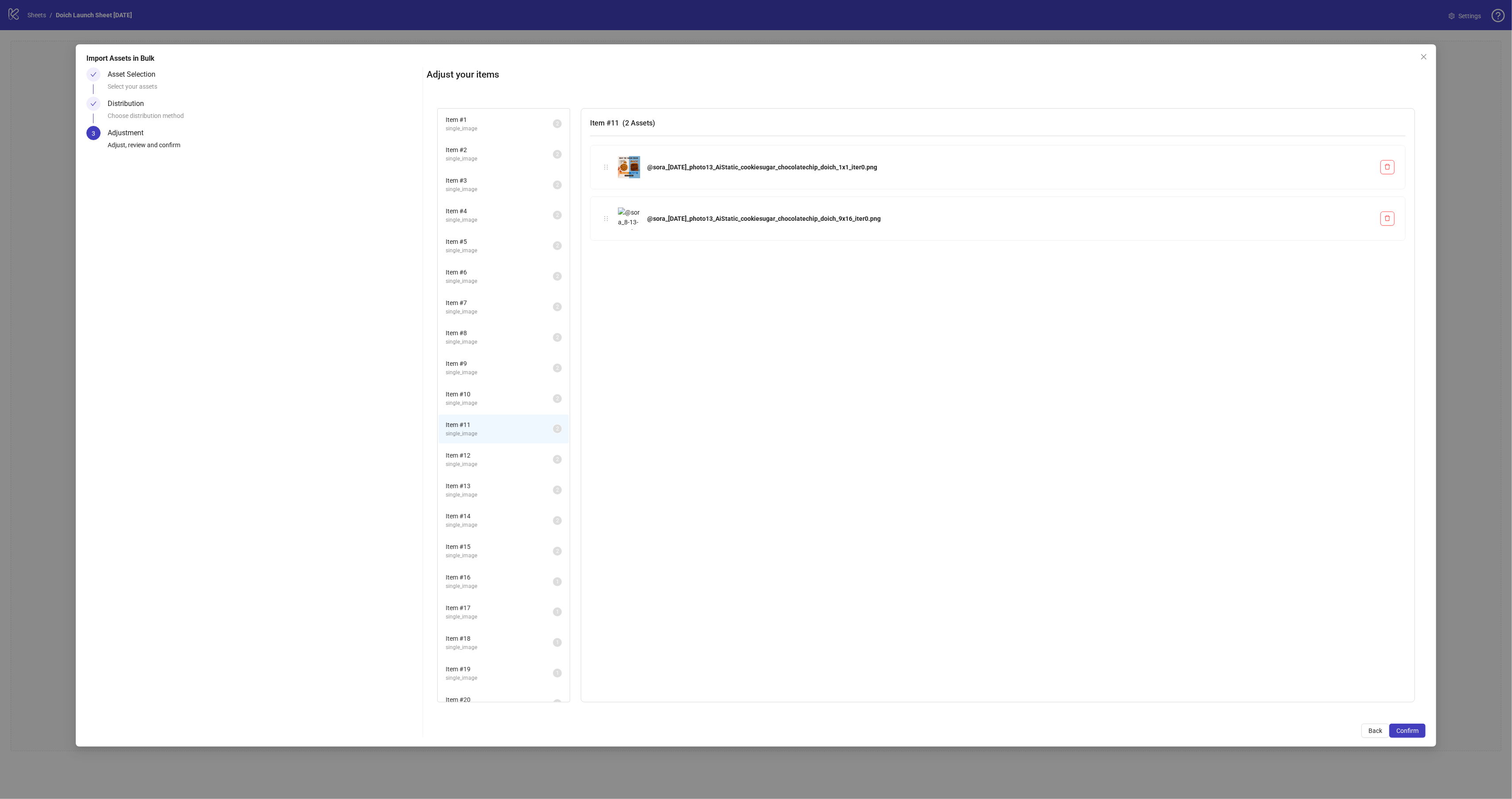
click at [474, 451] on span "Item # 12" at bounding box center [499, 455] width 107 height 10
click at [489, 481] on span "Item # 13" at bounding box center [499, 485] width 107 height 10
click at [479, 521] on span "single_image" at bounding box center [499, 525] width 107 height 9
click at [477, 542] on span "Item # 15" at bounding box center [499, 546] width 107 height 10
drag, startPoint x: 1405, startPoint y: 732, endPoint x: 1398, endPoint y: 735, distance: 7.6
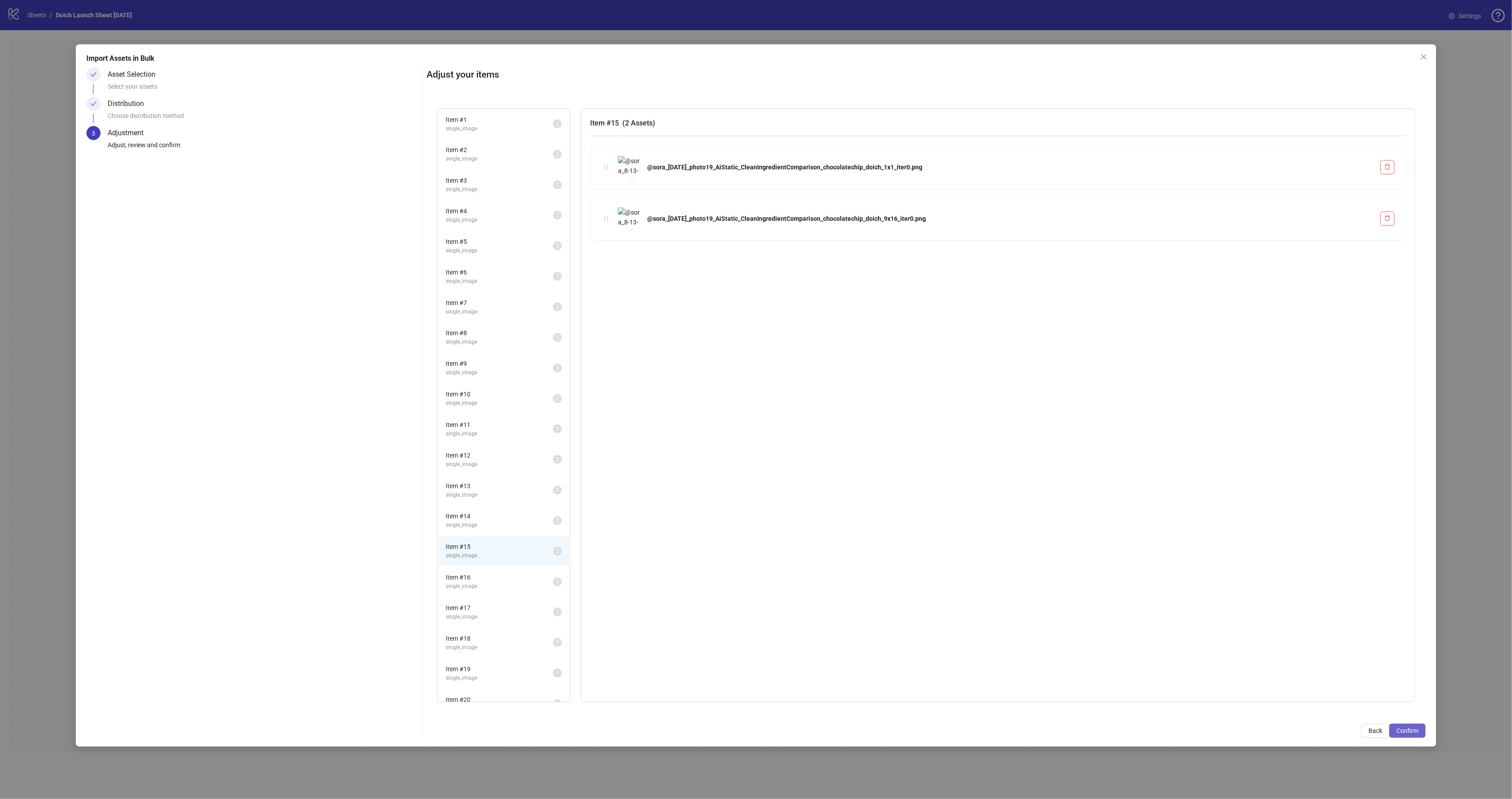
click at [1399, 734] on span "Confirm" at bounding box center [1407, 730] width 22 height 7
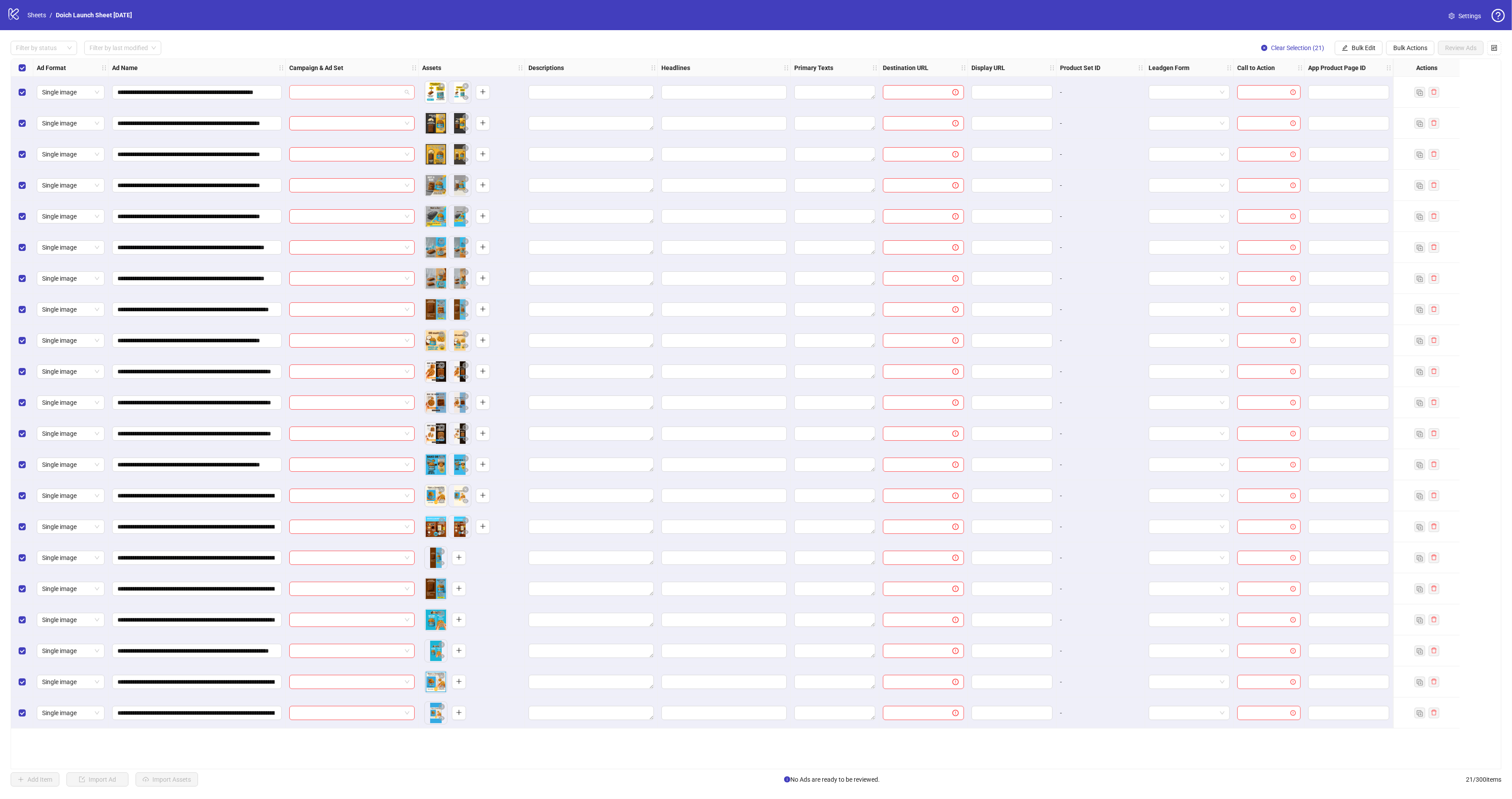
click at [362, 95] on input "search" at bounding box center [348, 92] width 107 height 13
